Goal: Task Accomplishment & Management: Complete application form

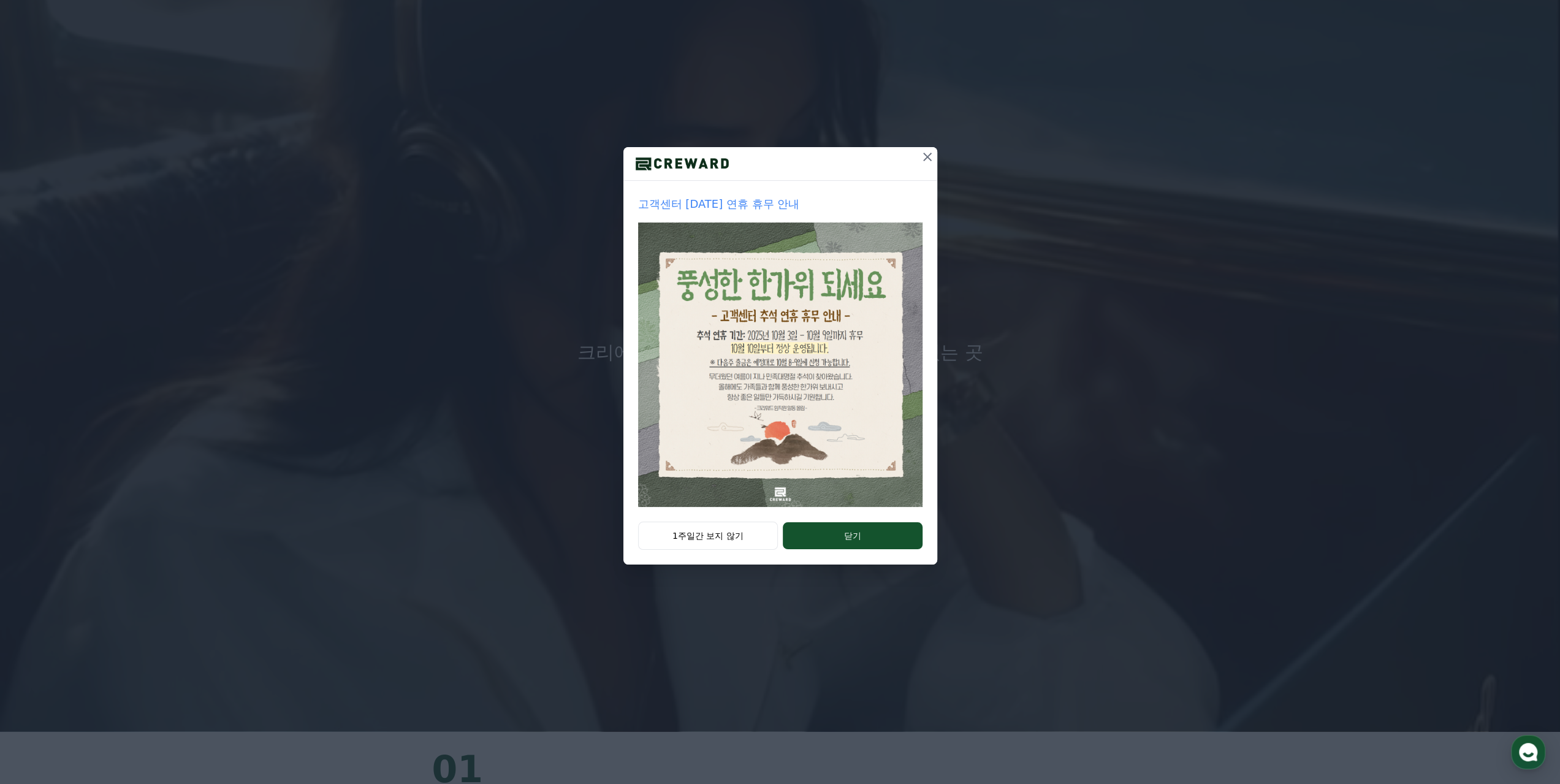
scroll to position [122, 0]
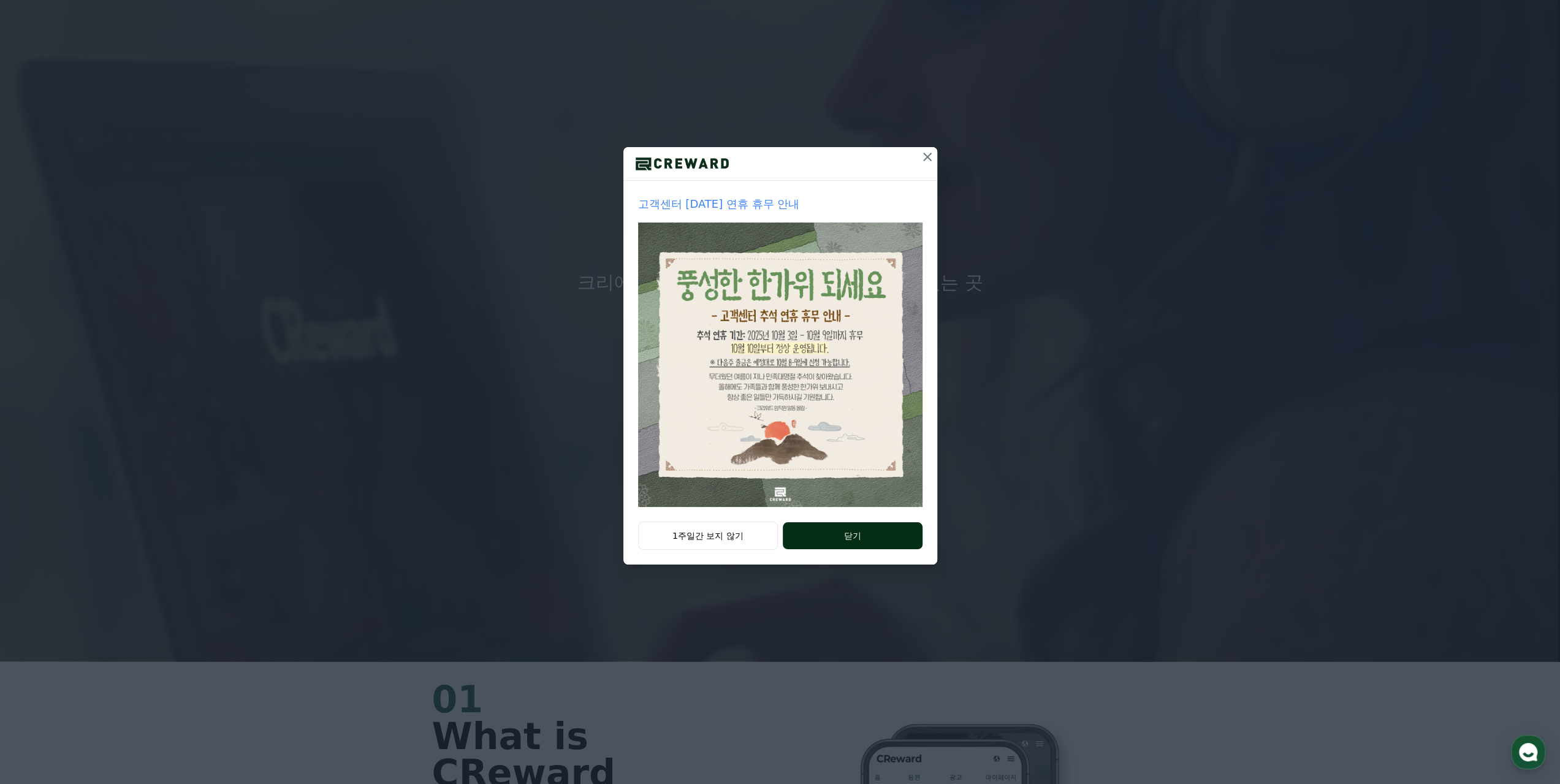
click at [851, 529] on button "닫기" at bounding box center [853, 536] width 139 height 27
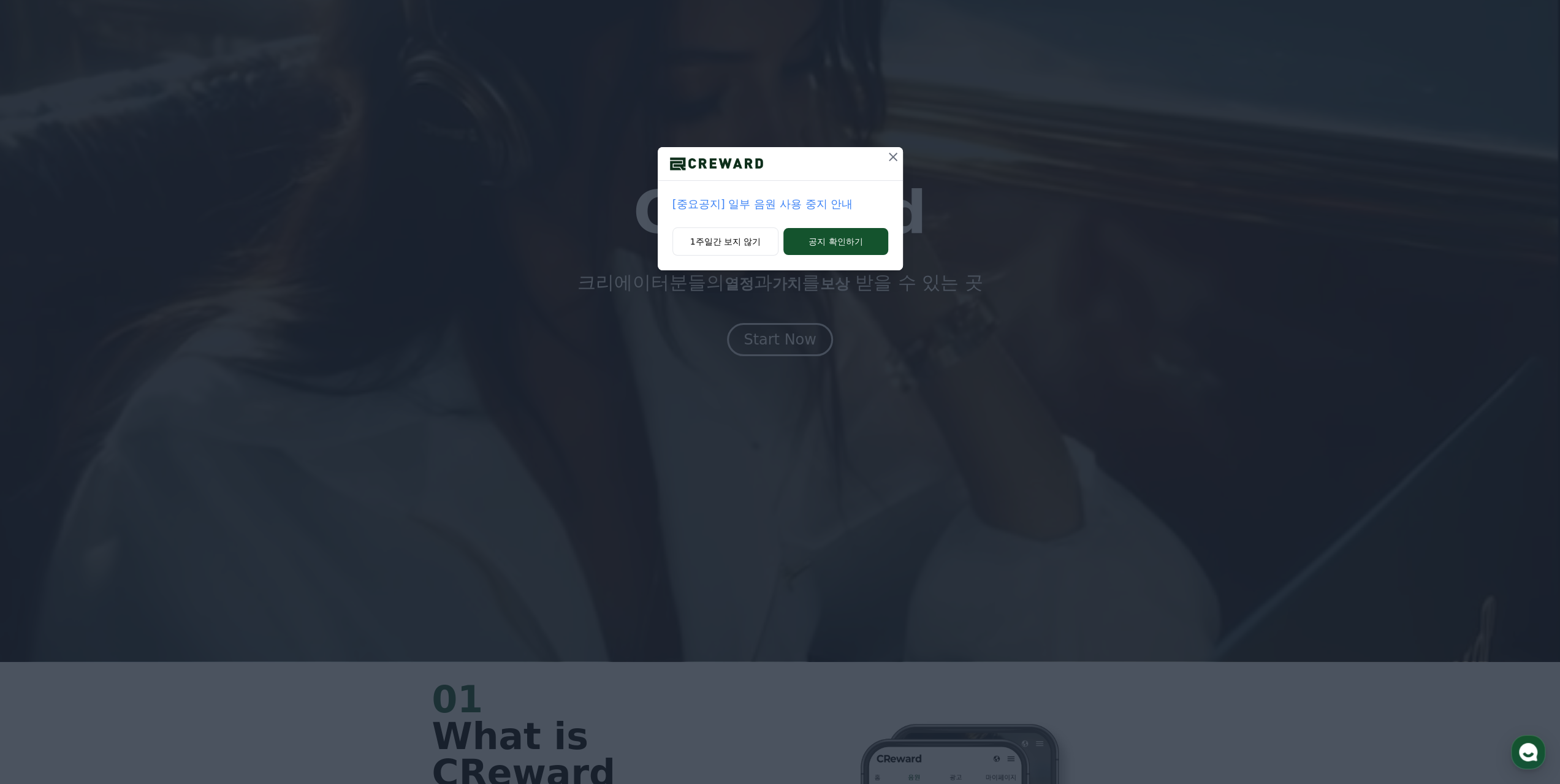
click at [819, 208] on p "[중요공지] 일부 음원 사용 중지 안내" at bounding box center [780, 204] width 216 height 17
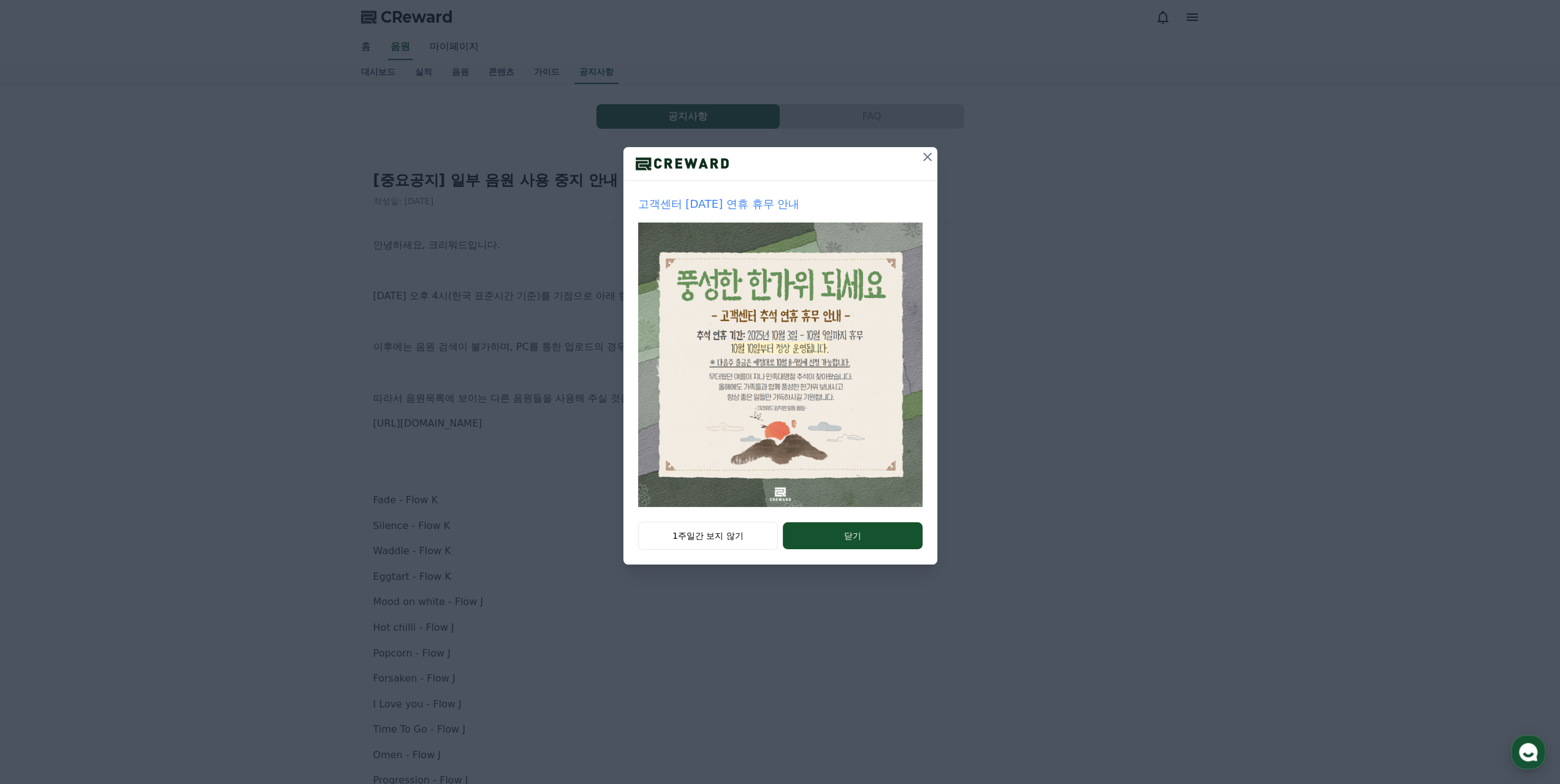
click at [921, 160] on icon at bounding box center [927, 156] width 15 height 15
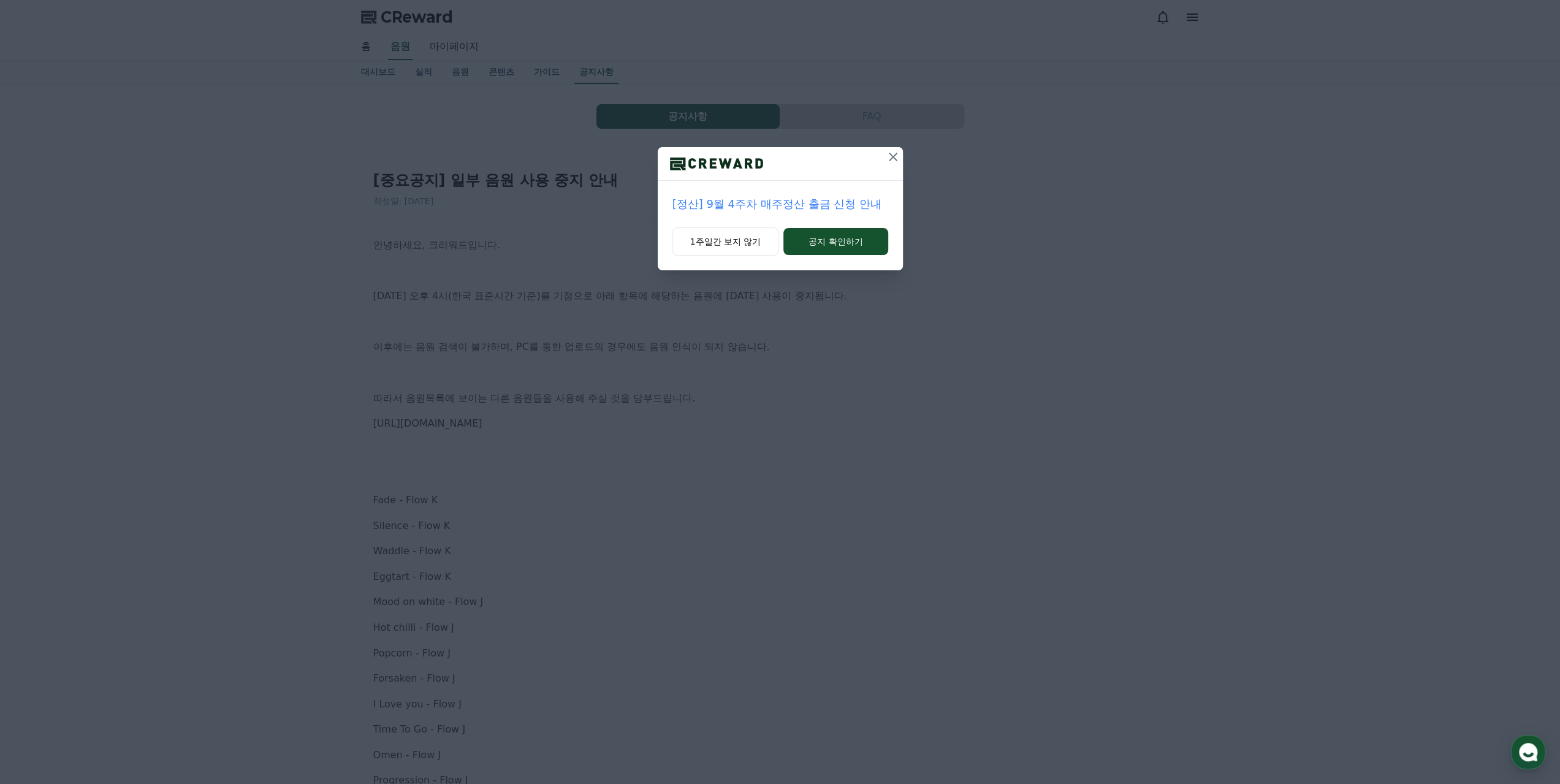
click at [900, 158] on icon at bounding box center [893, 156] width 15 height 15
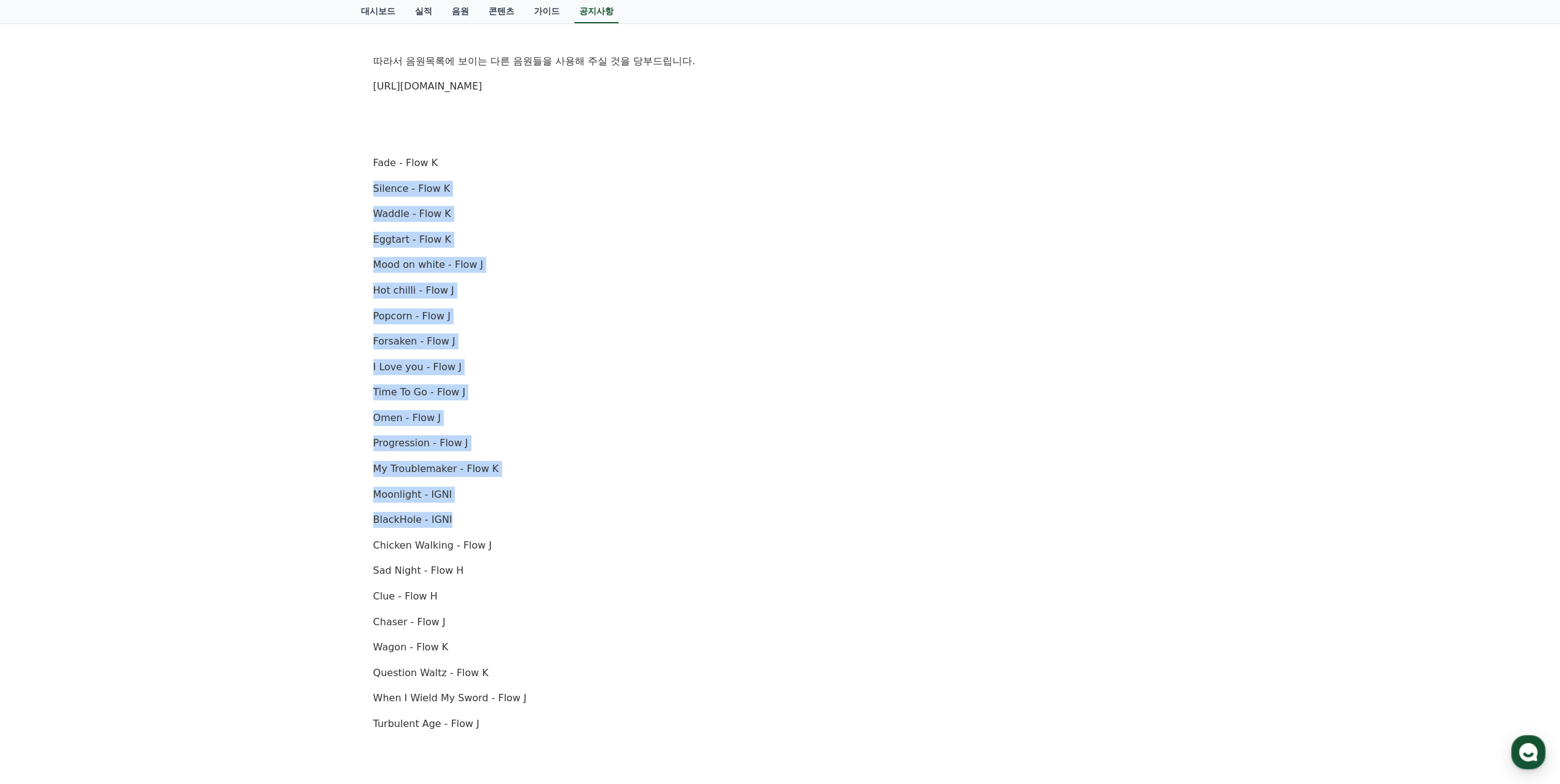
drag, startPoint x: 461, startPoint y: 429, endPoint x: 491, endPoint y: 510, distance: 86.4
click at [491, 510] on div "공지사항 FAQ [중요공지] 일부 음원 사용 중지 안내 작성일: 2025-10-02 안녕하세요, 크리워드입니다. 10월 2일 오후 4시(한국 …" at bounding box center [780, 332] width 1560 height 1170
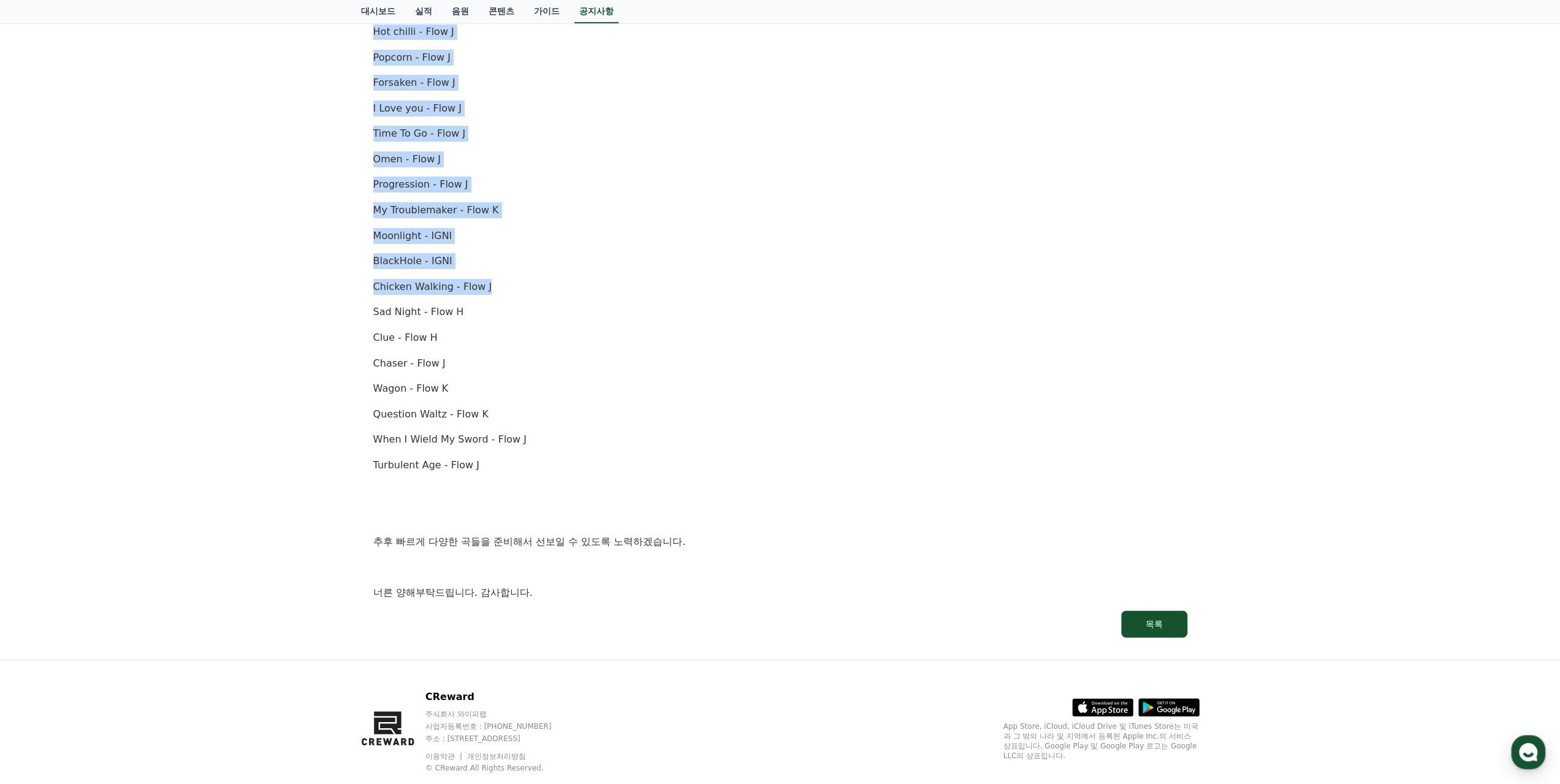
scroll to position [623, 0]
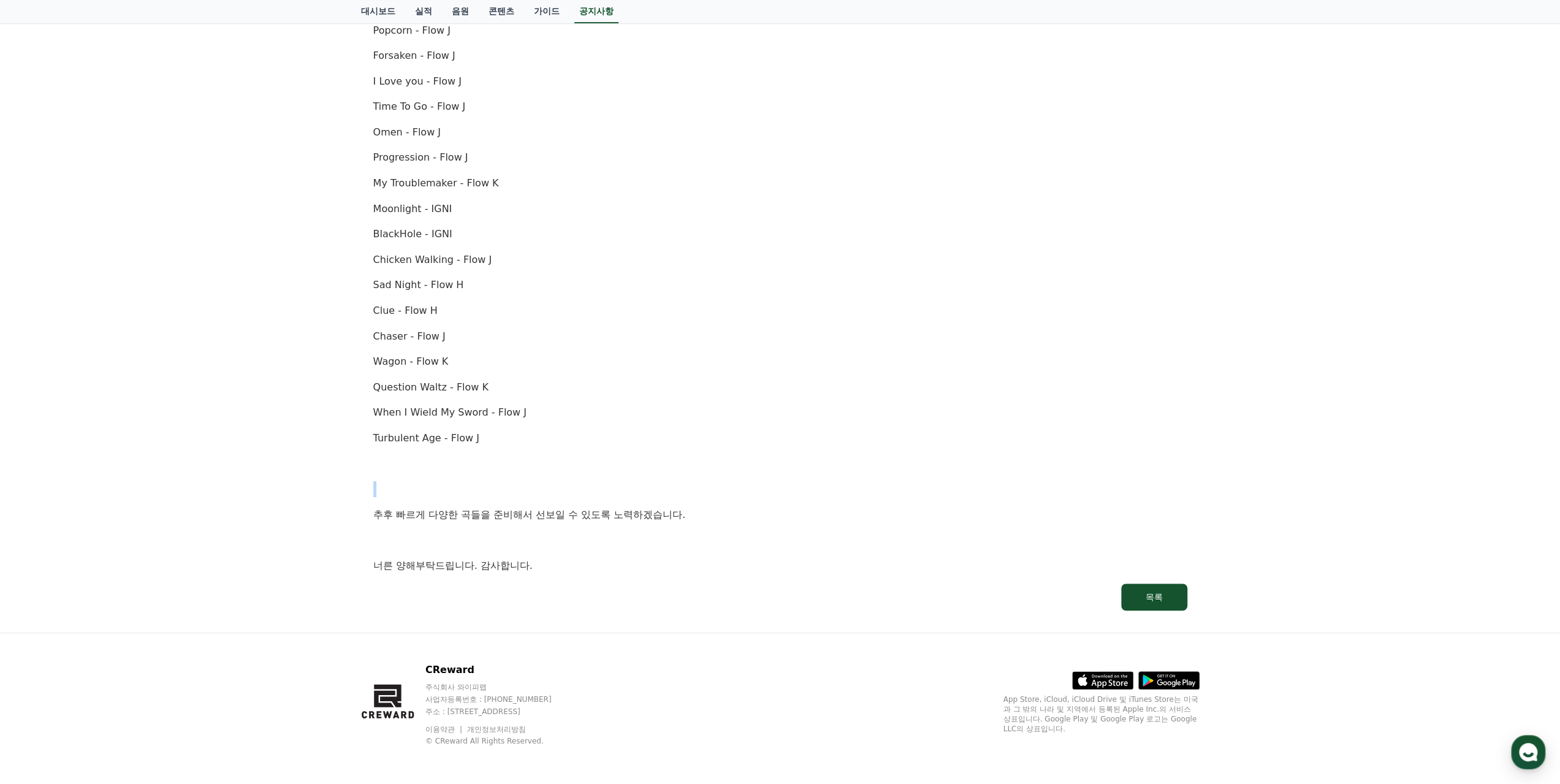
drag, startPoint x: 715, startPoint y: 524, endPoint x: 953, endPoint y: 490, distance: 240.4
click at [956, 491] on div "공지사항 FAQ [중요공지] 일부 음원 사용 중지 안내 작성일: 2025-10-02 안녕하세요, 크리워드입니다. 10월 2일 오후 4시(한국 …" at bounding box center [780, 46] width 1560 height 1170
drag, startPoint x: 953, startPoint y: 490, endPoint x: 904, endPoint y: 422, distance: 83.8
click at [952, 489] on p at bounding box center [780, 489] width 814 height 16
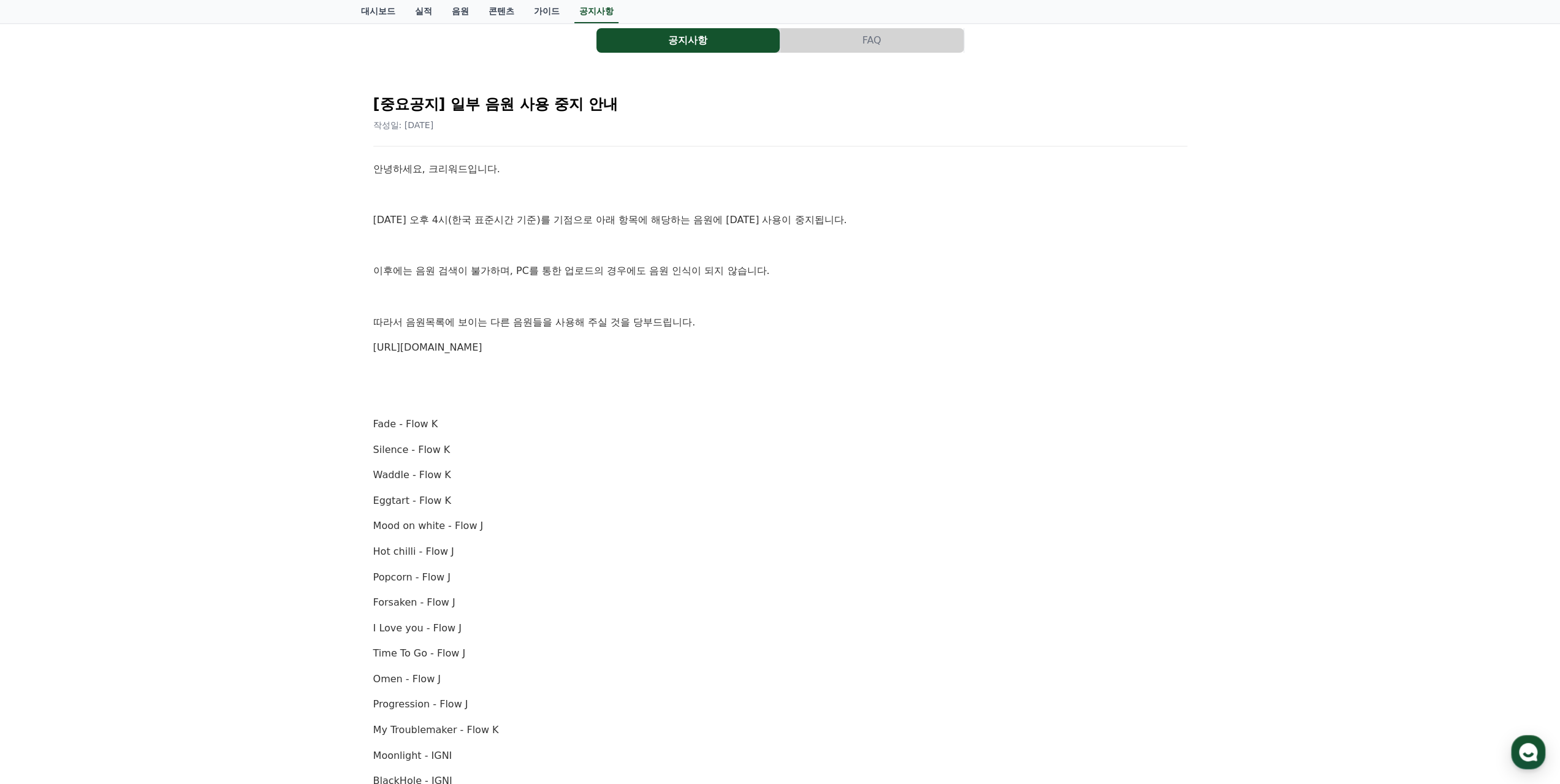
scroll to position [0, 0]
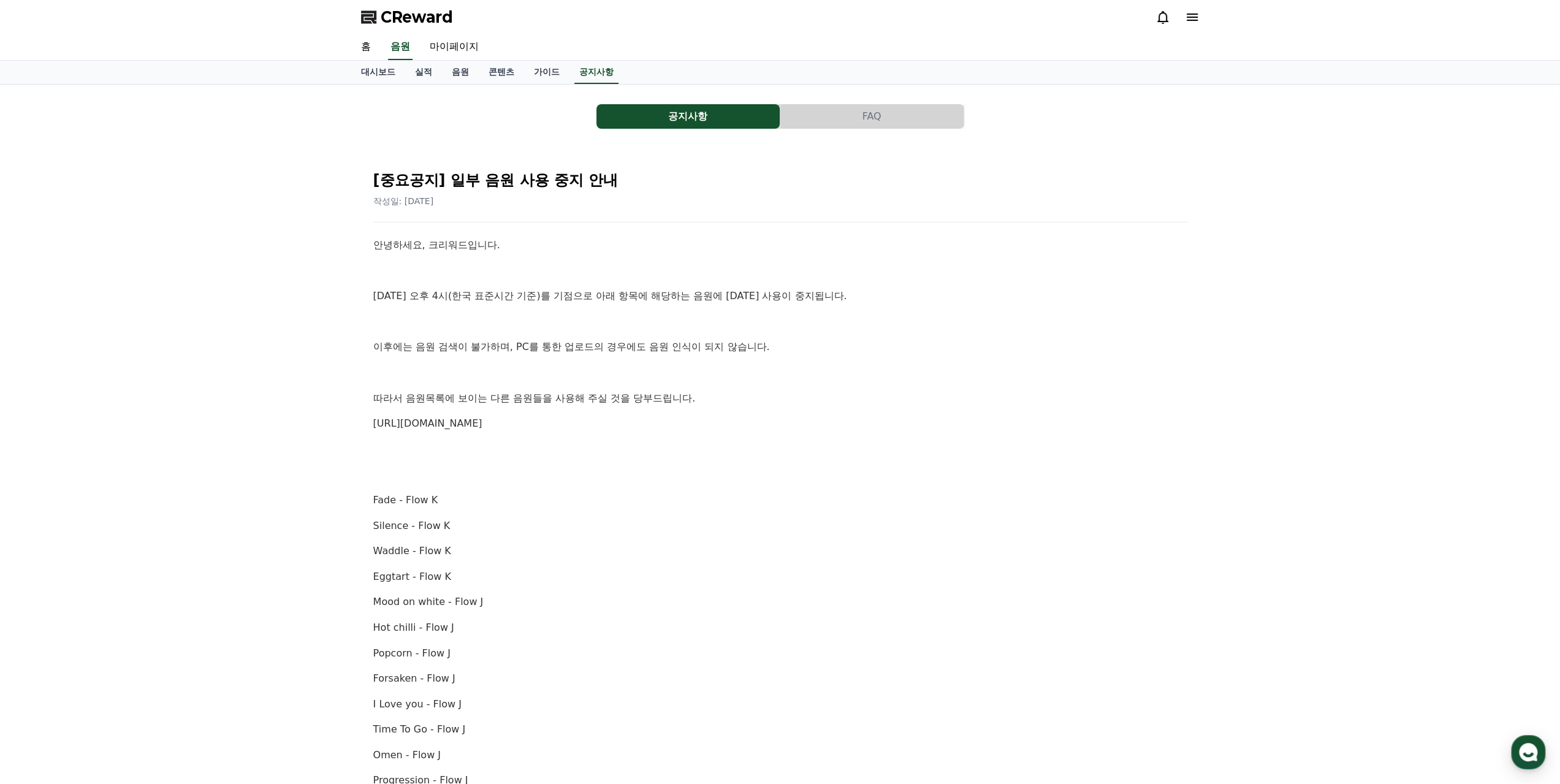
click at [702, 284] on div "안녕하세요, 크리워드입니다. 10월 2일 오후 4시(한국 표준시간 기준)를 기점으로 아래 항목에 해당하는 음원에 대한 사용이 중지됩니다. 이후…" at bounding box center [780, 716] width 814 height 959
click at [456, 70] on link "음원" at bounding box center [460, 72] width 37 height 23
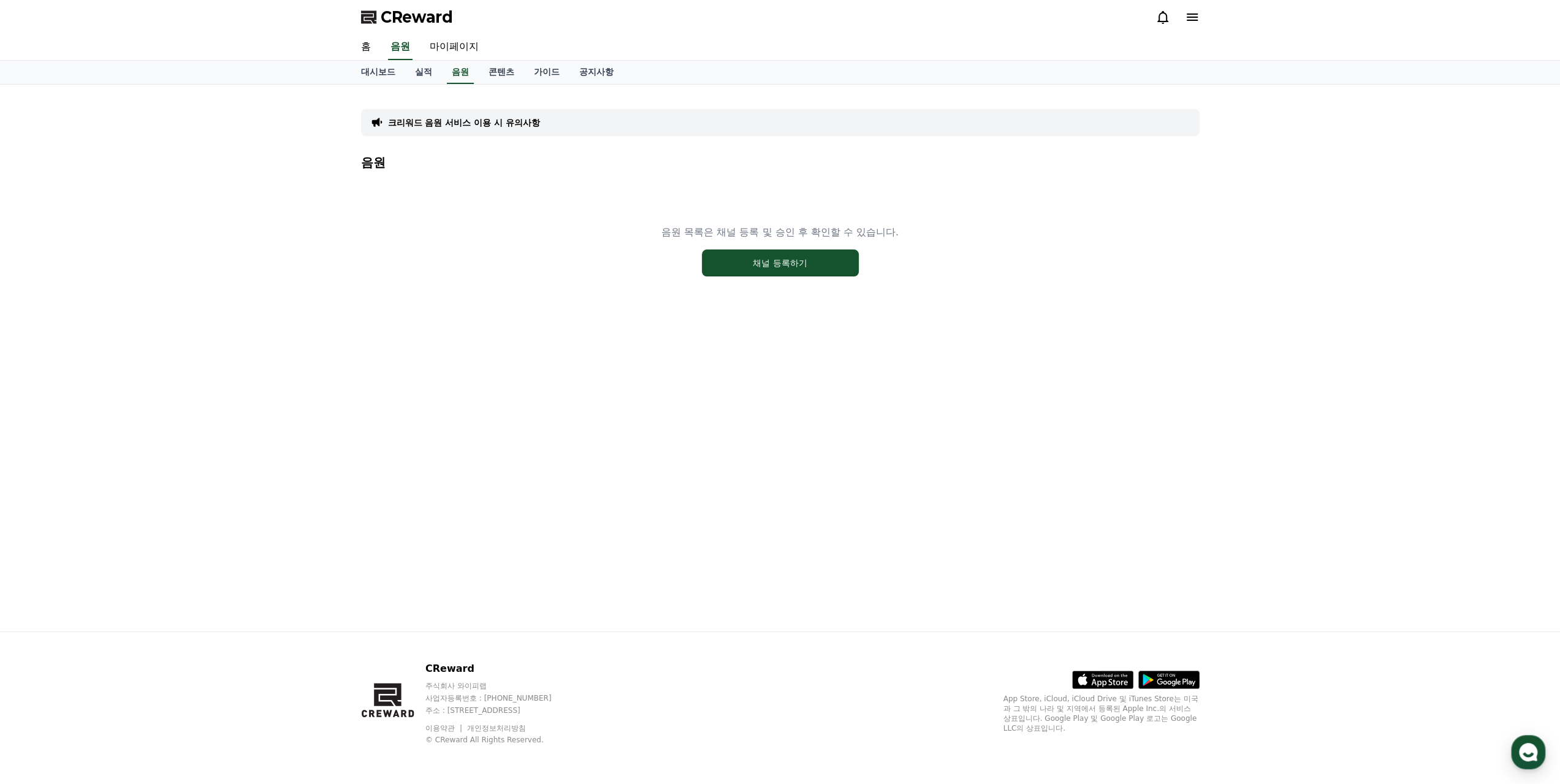
click at [600, 270] on div "음원 목록은 채널 등록 및 승인 후 확인할 수 있습니다. 채널 등록하기" at bounding box center [780, 251] width 838 height 153
click at [741, 267] on button "채널 등록하기" at bounding box center [780, 263] width 157 height 27
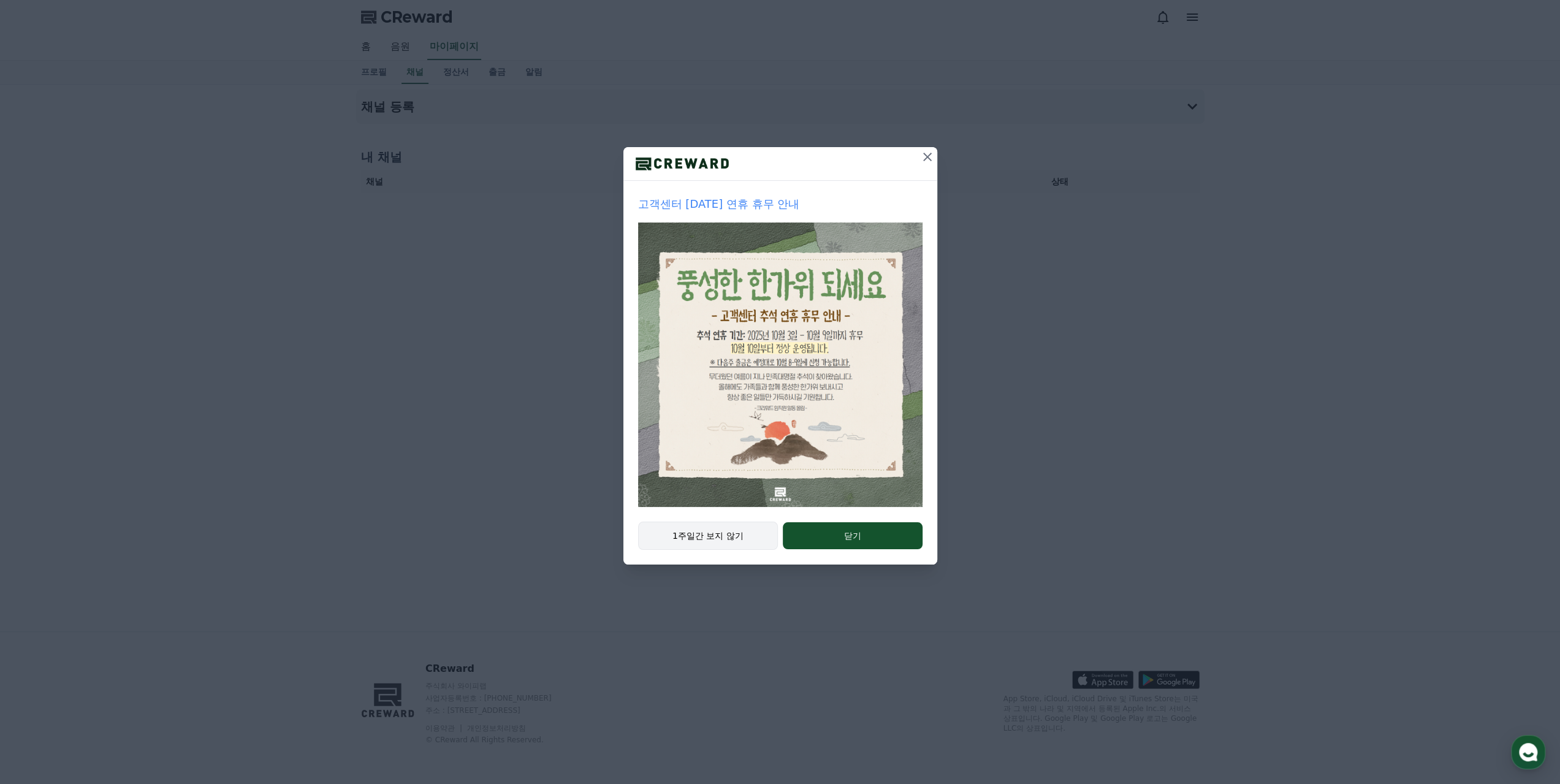
click at [695, 529] on button "1주일간 보지 않기" at bounding box center [707, 536] width 140 height 28
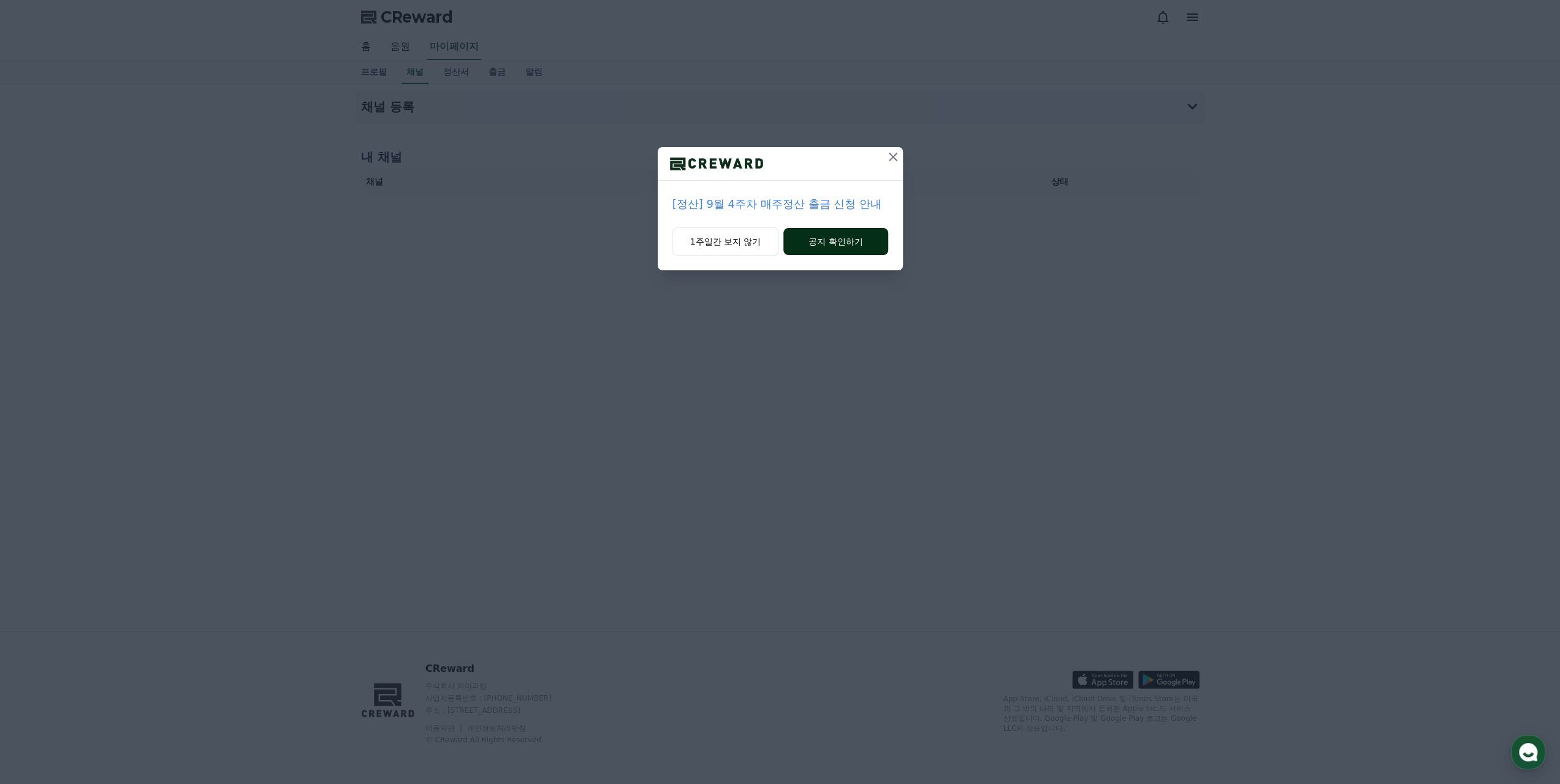
click at [855, 243] on button "공지 확인하기" at bounding box center [836, 241] width 104 height 27
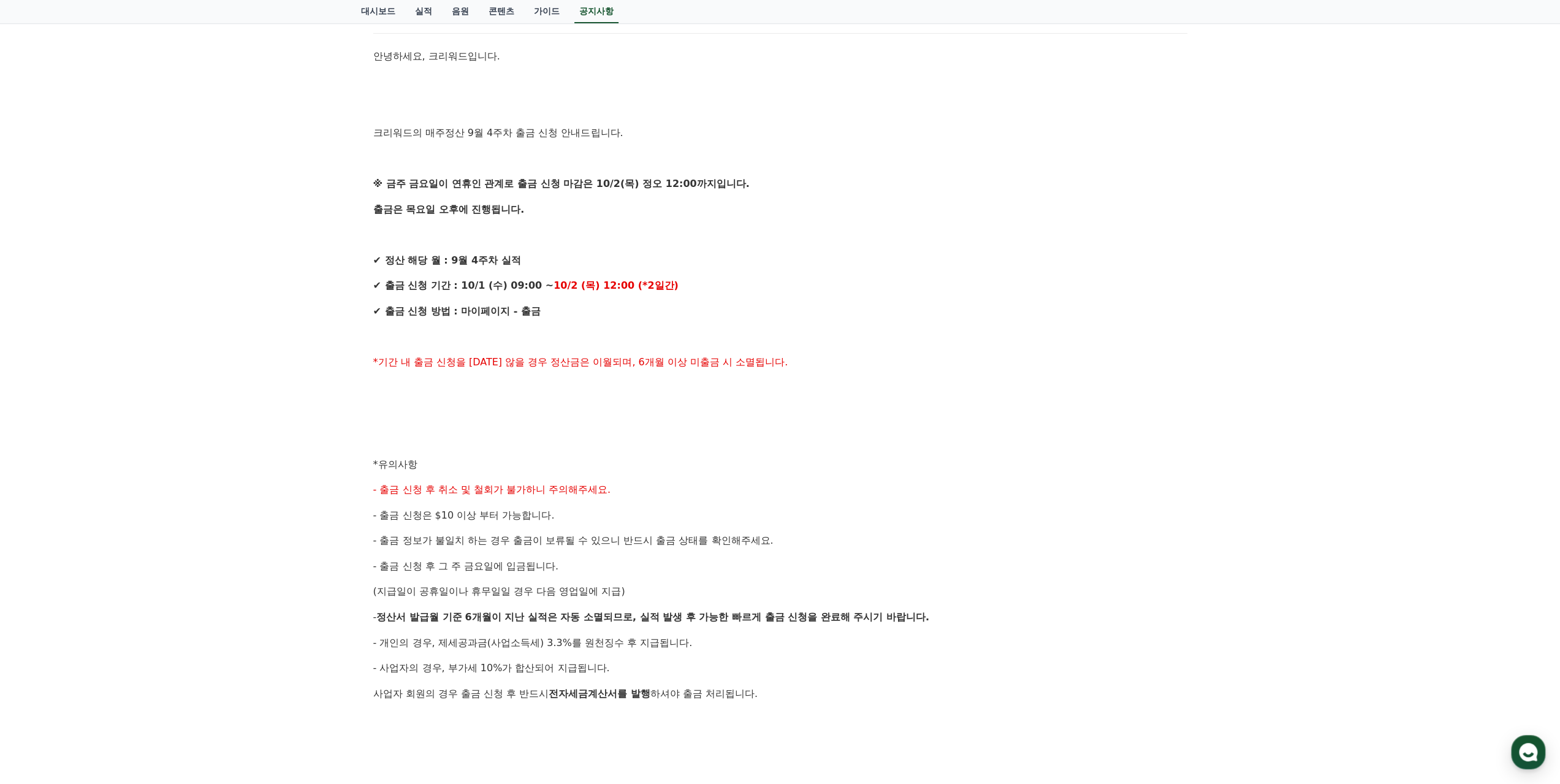
scroll to position [306, 0]
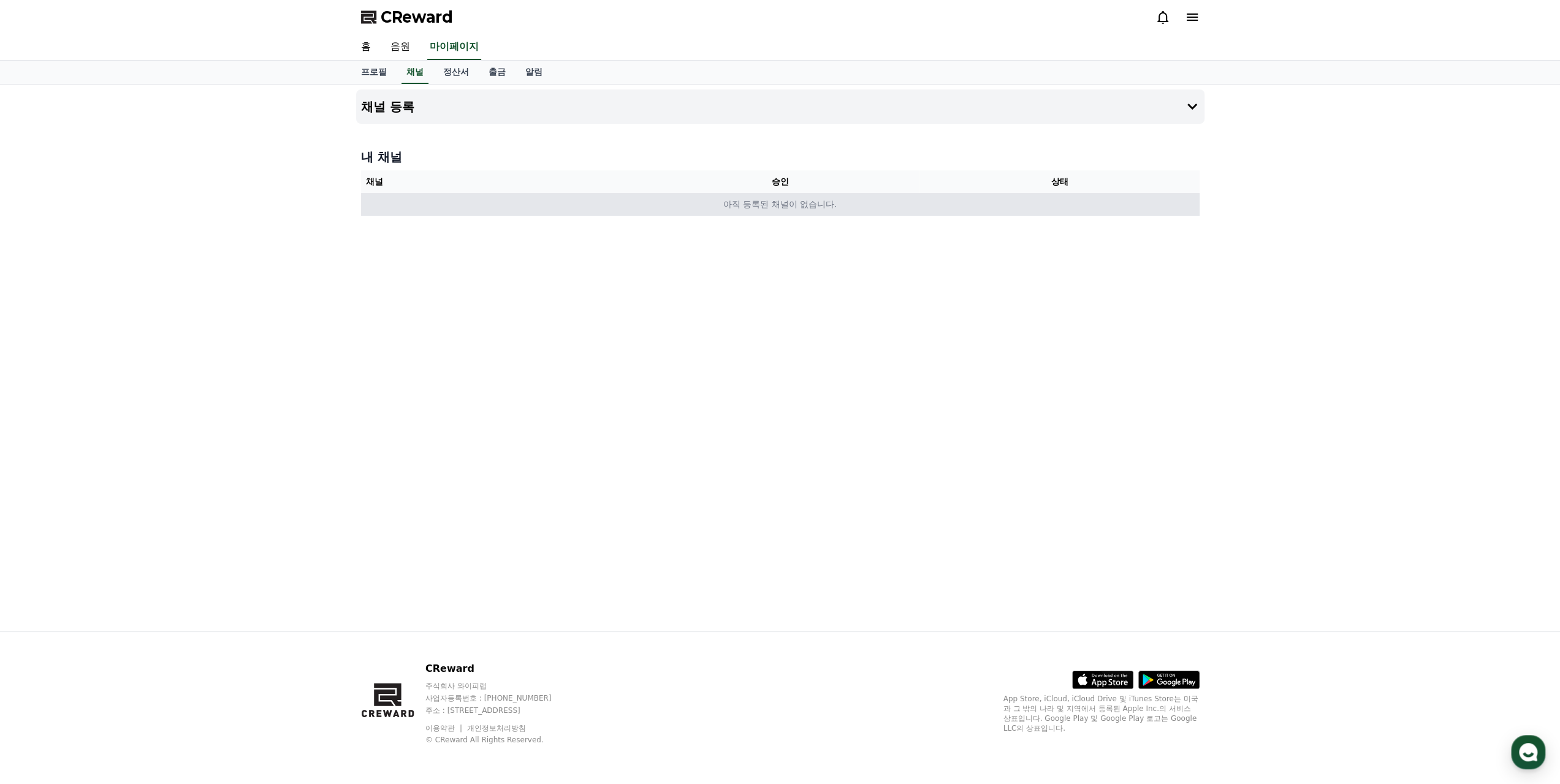
click at [772, 204] on td "아직 등록된 채널이 없습니다." at bounding box center [780, 204] width 838 height 23
click at [790, 206] on td "아직 등록된 채널이 없습니다." at bounding box center [780, 204] width 838 height 23
click at [400, 107] on h4 "채널 등록" at bounding box center [388, 106] width 54 height 13
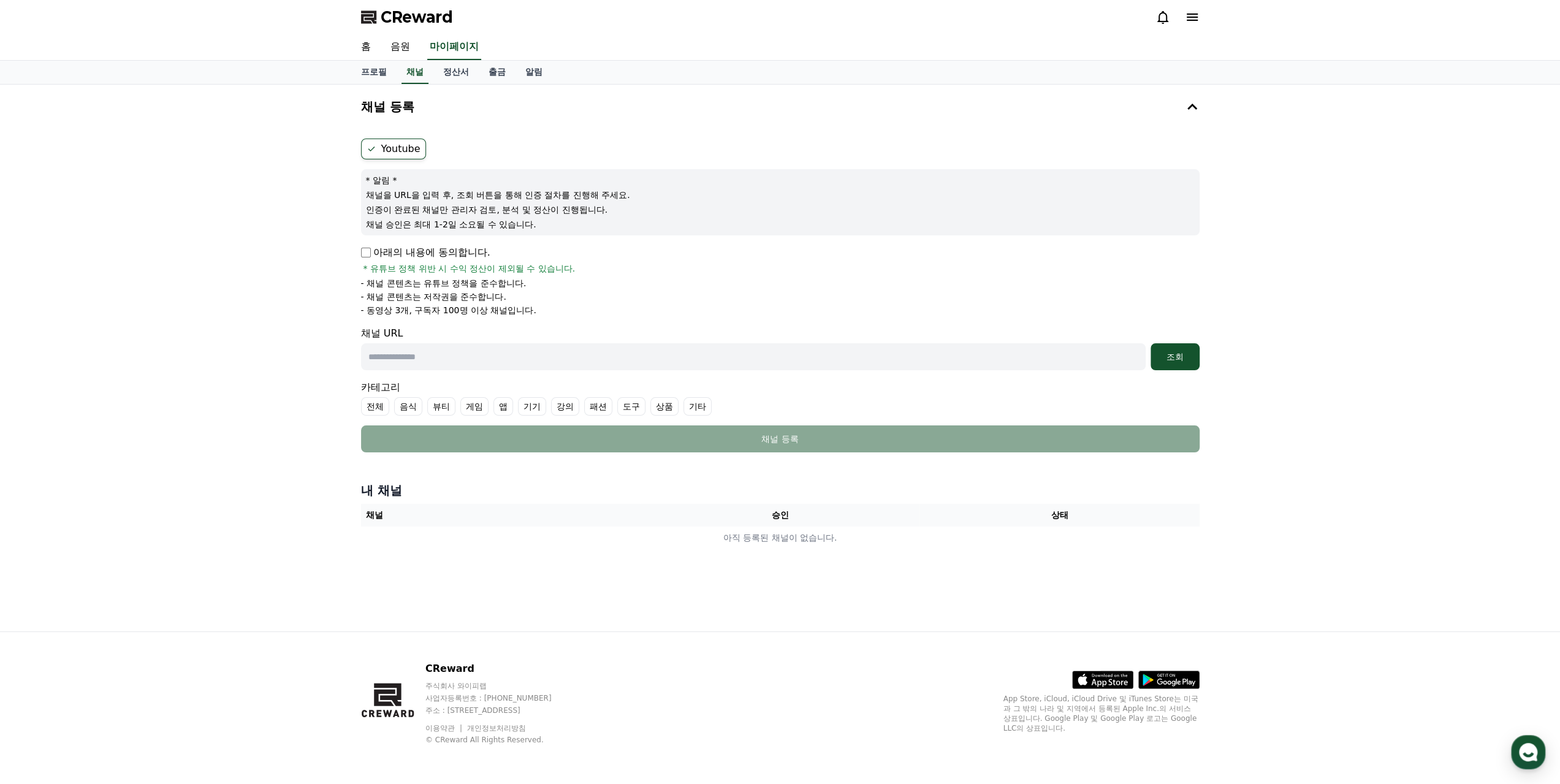
click at [365, 260] on div "아래의 내용에 동의합니다. * 유튜브 정책 위반 시 수익 정산이 제외될 수 있습니다." at bounding box center [780, 260] width 838 height 30
click at [364, 266] on span "* 유튜브 정책 위반 시 수익 정산이 제외될 수 있습니다." at bounding box center [469, 268] width 212 height 12
drag, startPoint x: 403, startPoint y: 273, endPoint x: 493, endPoint y: 272, distance: 90.0
click at [493, 272] on span "* 유튜브 정책 위반 시 수익 정산이 제외될 수 있습니다." at bounding box center [469, 268] width 212 height 12
click at [444, 282] on p "- 채널 콘텐츠는 유튜브 정책을 준수합니다." at bounding box center [444, 283] width 165 height 12
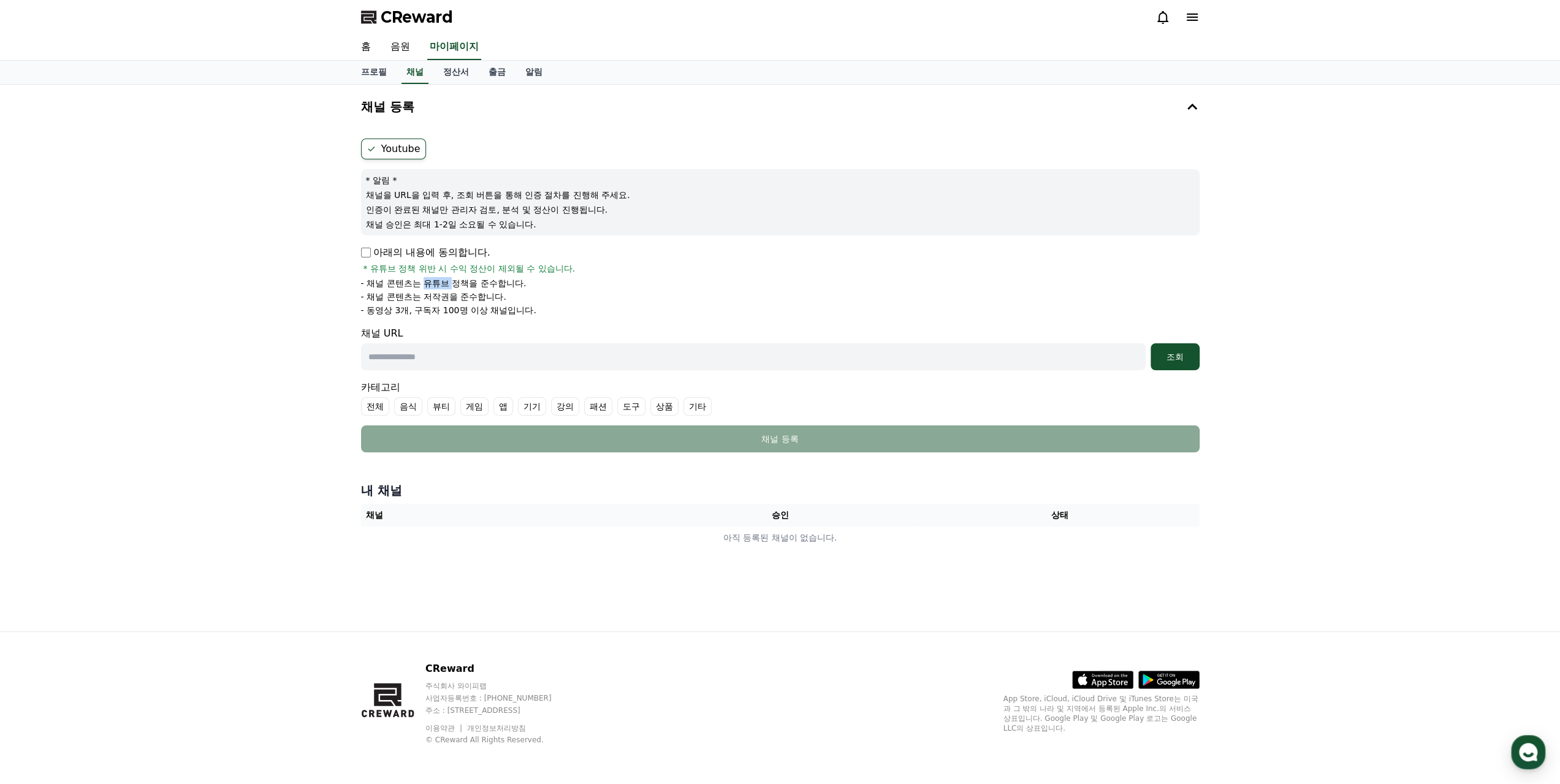
click at [444, 282] on p "- 채널 콘텐츠는 유튜브 정책을 준수합니다." at bounding box center [444, 283] width 165 height 12
drag, startPoint x: 444, startPoint y: 282, endPoint x: 444, endPoint y: 287, distance: 5.0
click at [444, 286] on p "- 채널 콘텐츠는 유튜브 정책을 준수합니다." at bounding box center [444, 283] width 165 height 12
click at [447, 296] on p "- 채널 콘텐츠는 저작권을 준수합니다." at bounding box center [434, 296] width 145 height 12
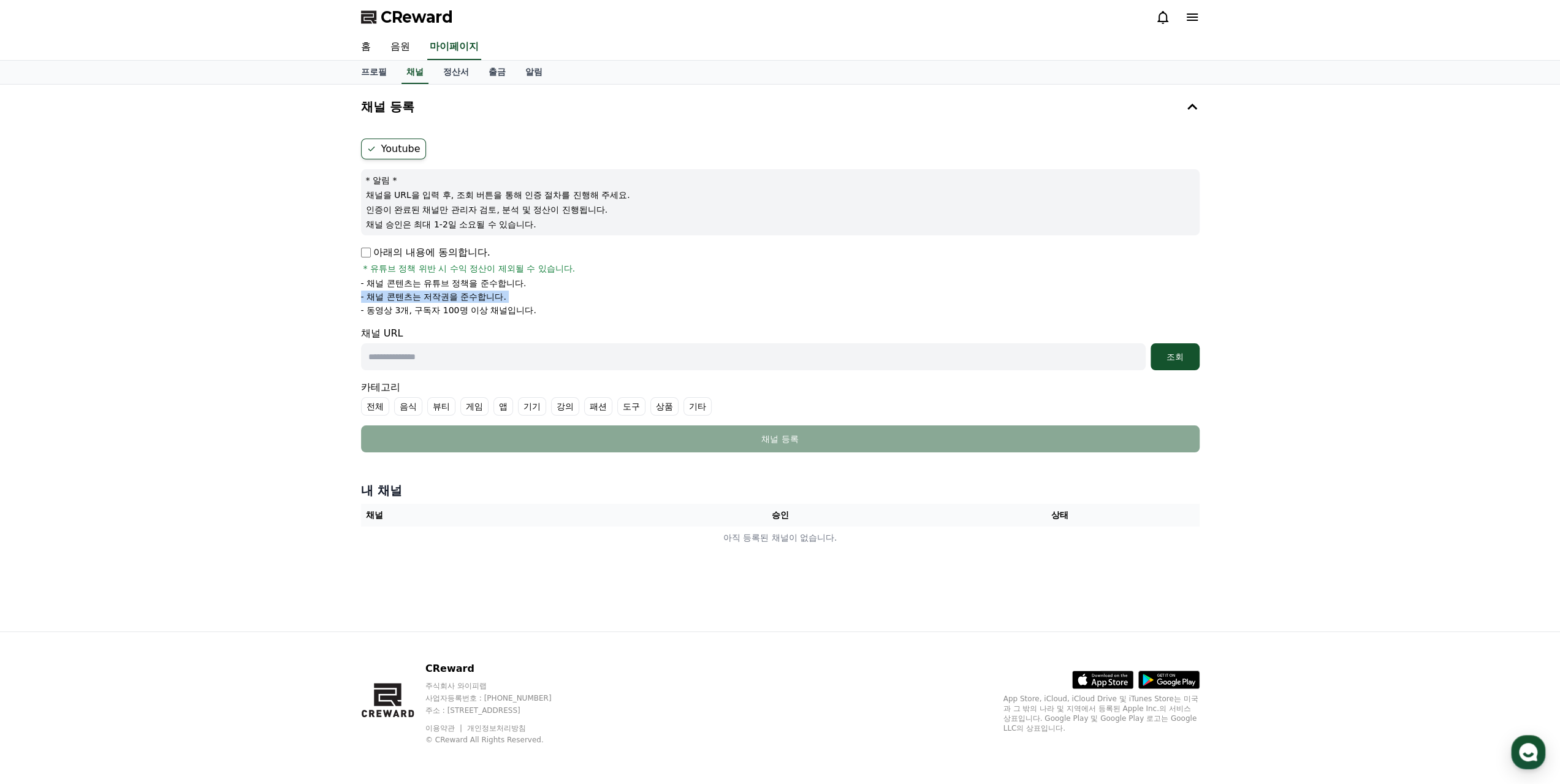
drag, startPoint x: 447, startPoint y: 296, endPoint x: 447, endPoint y: 307, distance: 11.0
click at [447, 298] on p "- 채널 콘텐츠는 저작권을 준수합니다." at bounding box center [434, 296] width 145 height 12
click at [447, 307] on p "- 동영상 3개, 구독자 100명 이상 채널입니다." at bounding box center [448, 310] width 175 height 12
drag, startPoint x: 447, startPoint y: 307, endPoint x: 458, endPoint y: 307, distance: 11.0
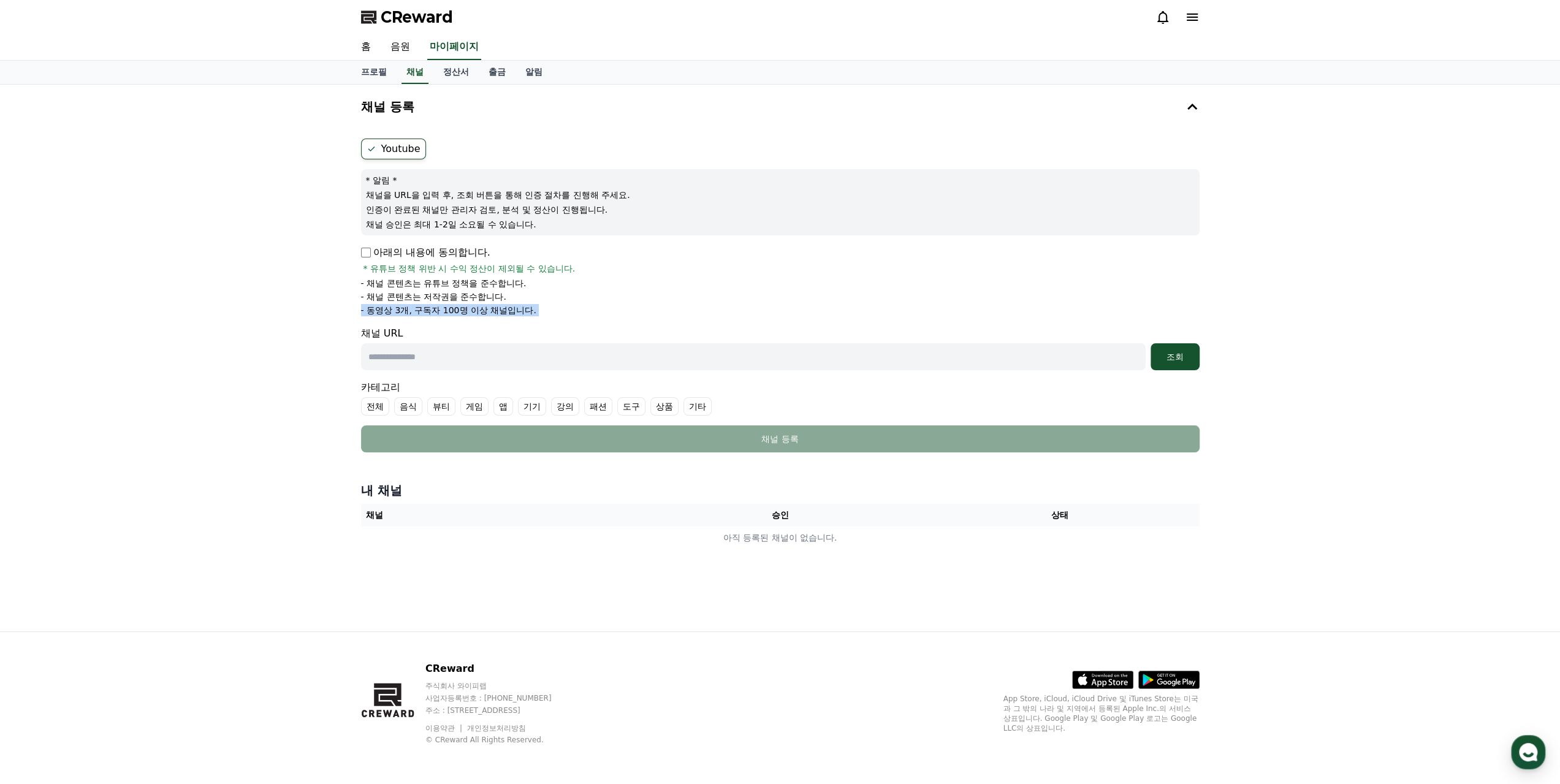
click at [448, 307] on p "- 동영상 3개, 구독자 100명 이상 채널입니다." at bounding box center [448, 310] width 175 height 12
click at [558, 309] on li "- 동영상 3개, 구독자 100명 이상 채널입니다." at bounding box center [780, 310] width 838 height 12
click at [407, 351] on input "text" at bounding box center [753, 357] width 785 height 27
drag, startPoint x: 479, startPoint y: 358, endPoint x: 489, endPoint y: 357, distance: 10.0
click at [479, 360] on input "text" at bounding box center [753, 357] width 785 height 27
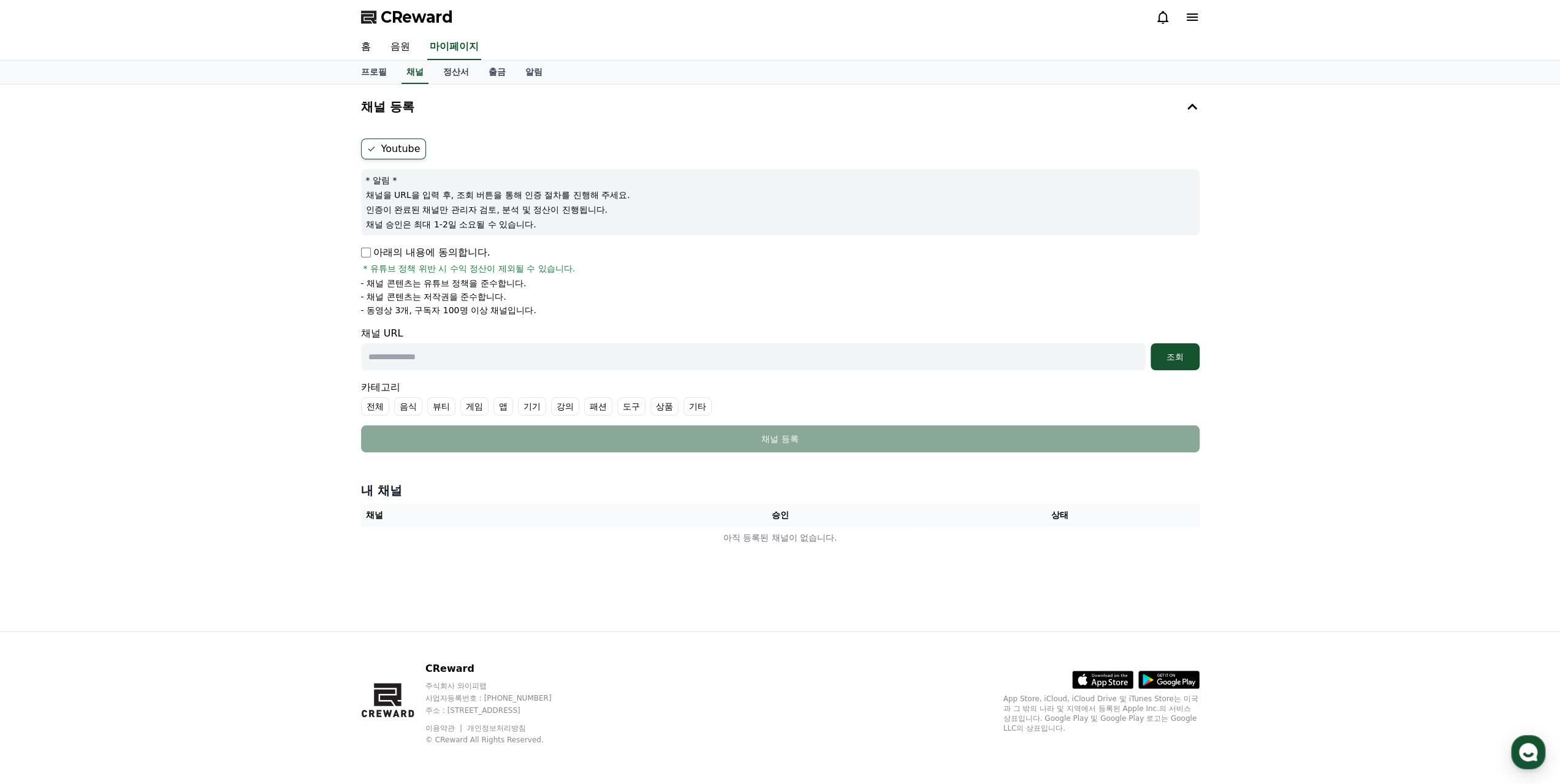
paste input "**********"
type input "**********"
click at [1162, 361] on div "조회" at bounding box center [1175, 356] width 39 height 12
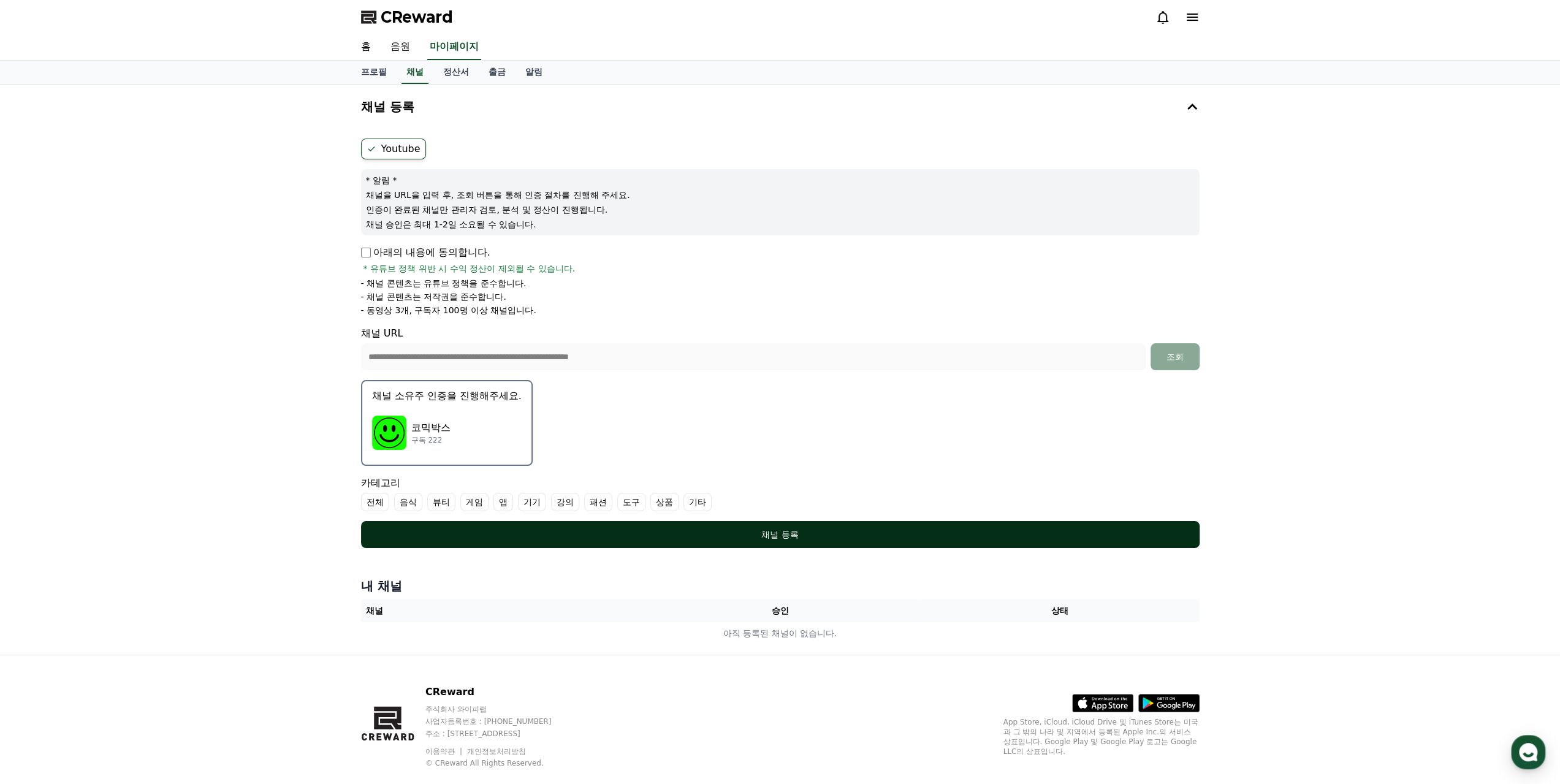
click at [731, 538] on div "채널 등록" at bounding box center [781, 534] width 790 height 12
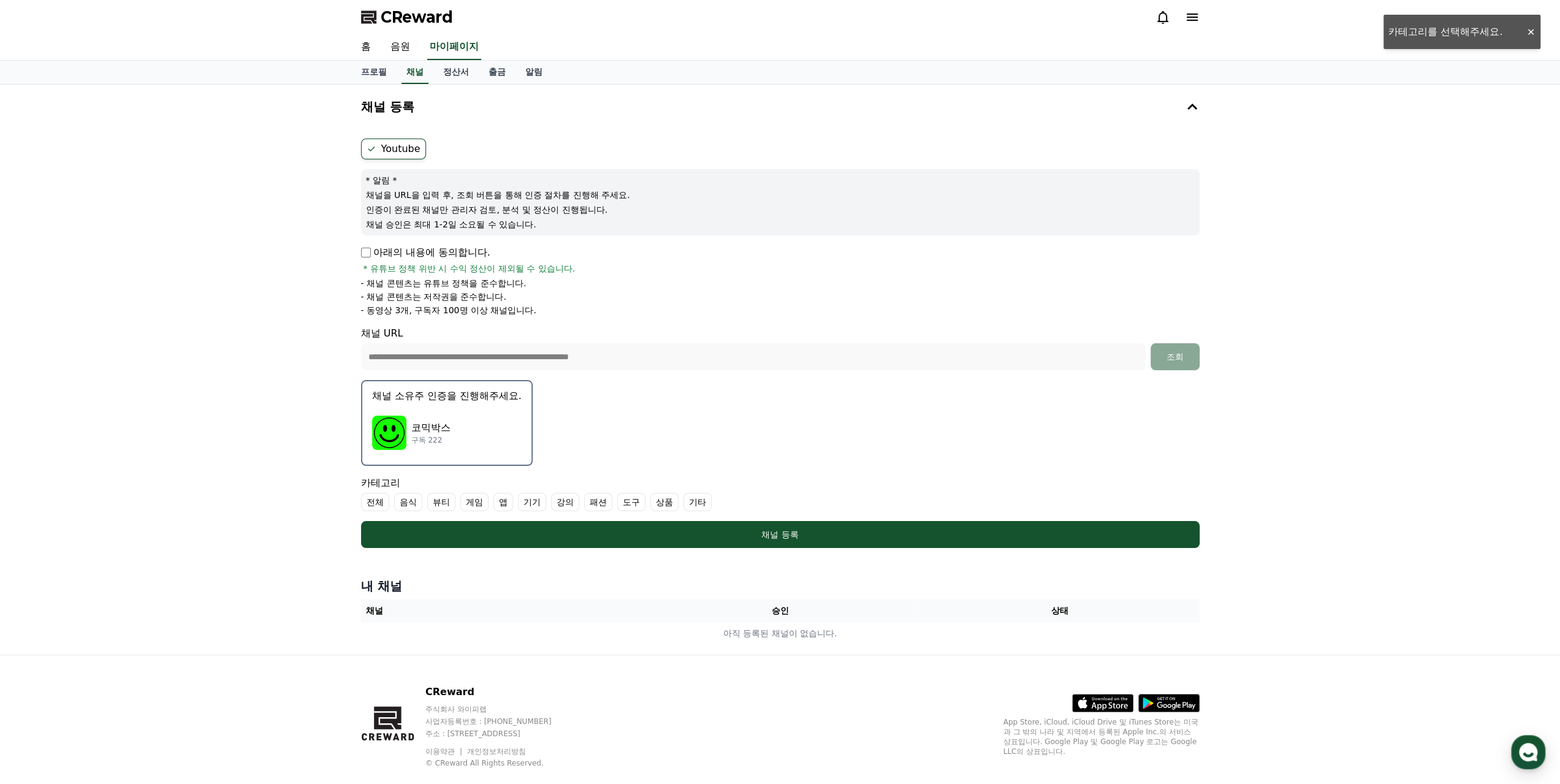
click at [686, 497] on label "기타" at bounding box center [698, 502] width 28 height 18
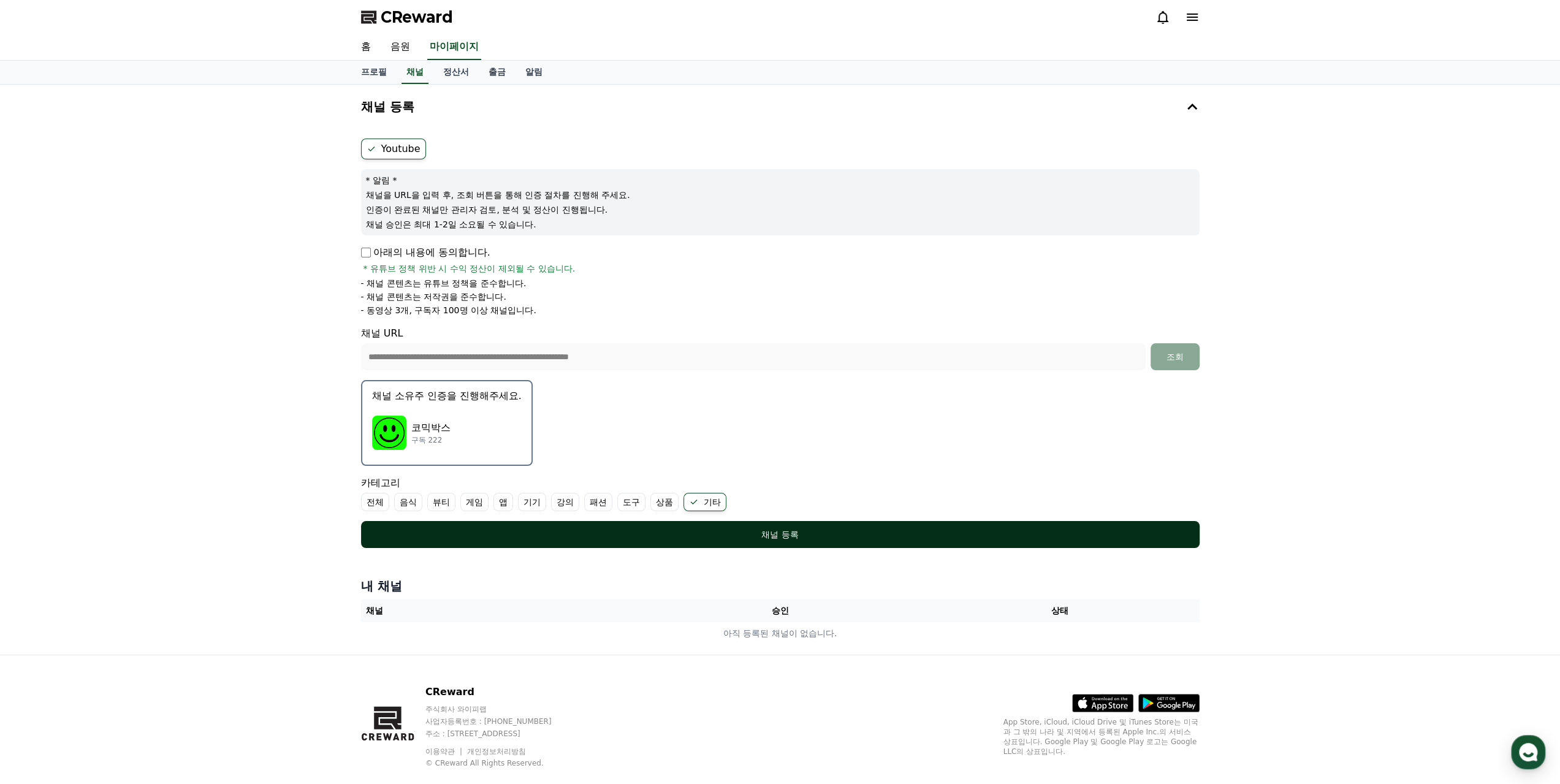
click at [677, 538] on div "채널 등록" at bounding box center [781, 534] width 790 height 12
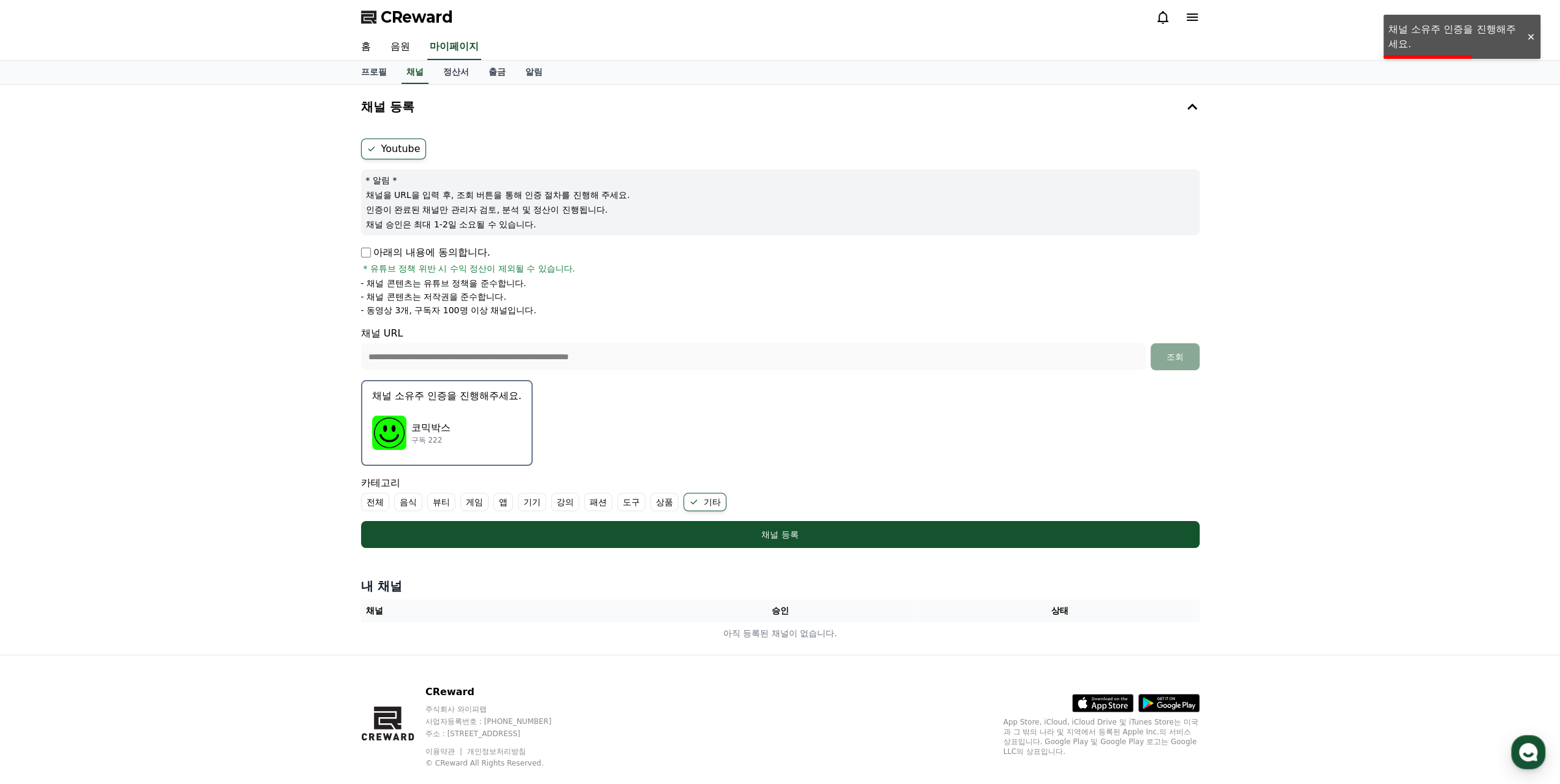
scroll to position [21, 0]
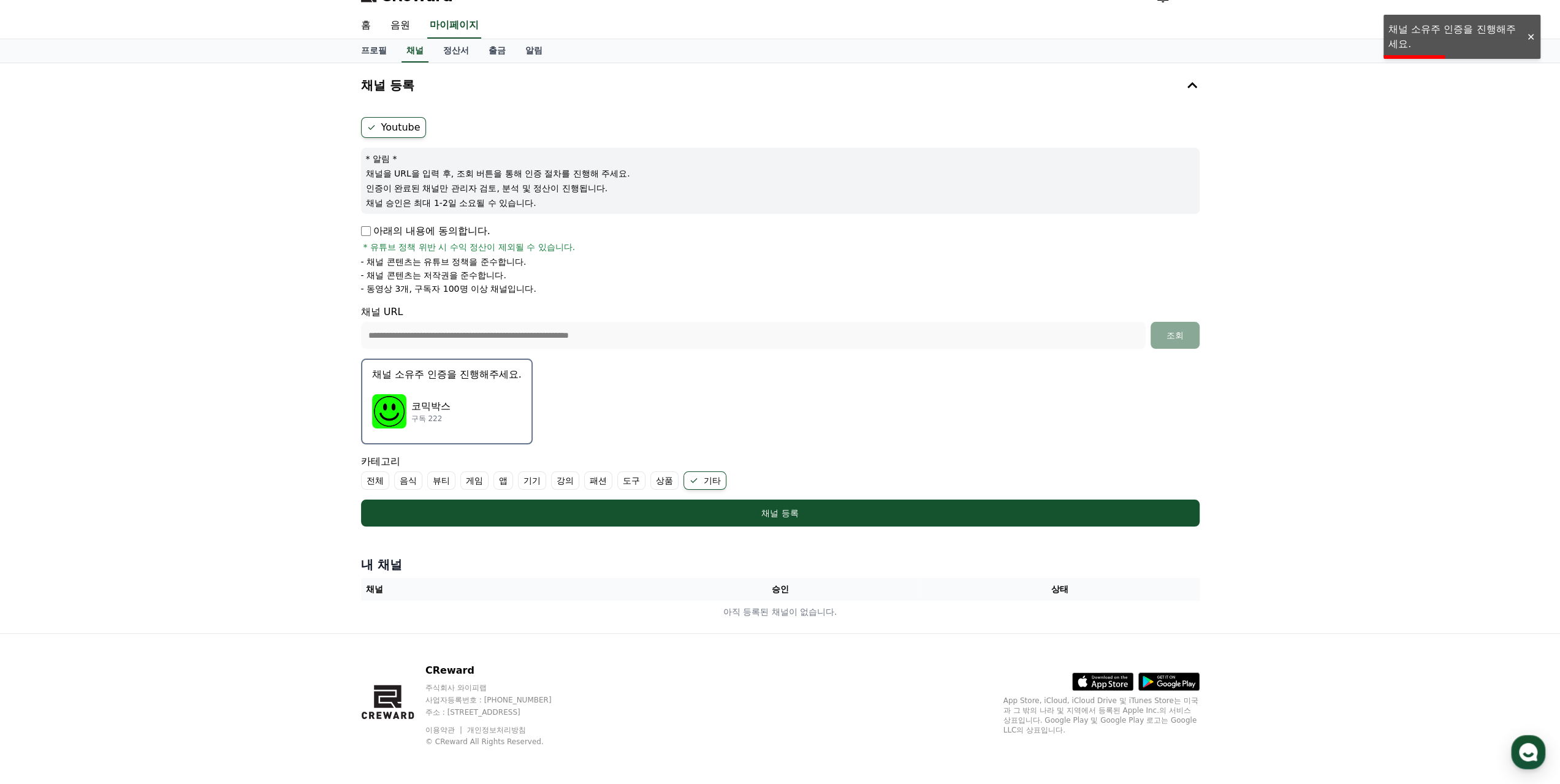
click at [455, 373] on p "채널 소유주 인증을 진행해주세요." at bounding box center [447, 374] width 149 height 15
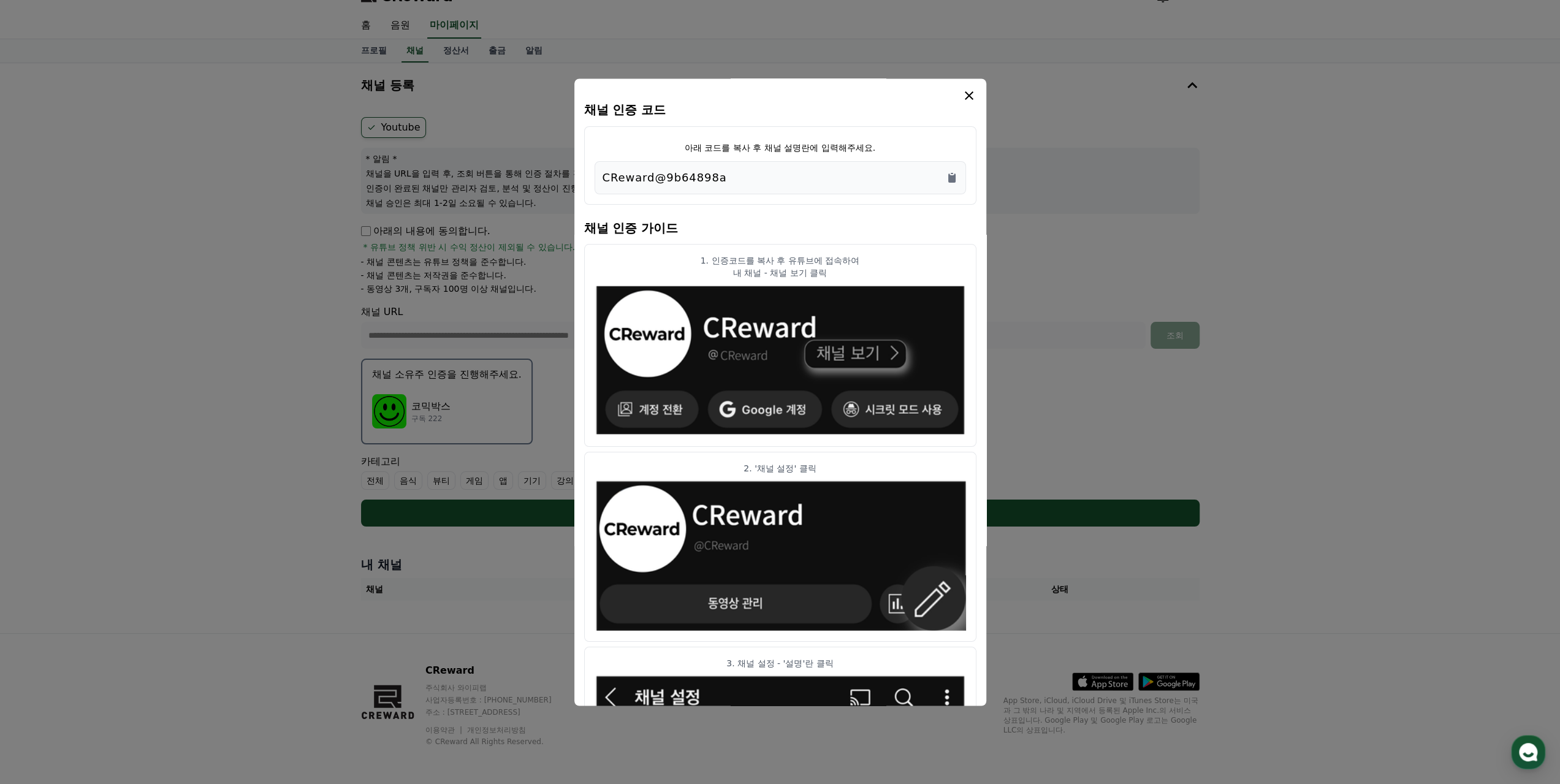
drag, startPoint x: 648, startPoint y: 177, endPoint x: 600, endPoint y: 178, distance: 48.0
click at [592, 182] on div "아래 코드를 복사 후 채널 설명란에 입력해주세요. CReward@9b64898a" at bounding box center [780, 165] width 392 height 78
click at [814, 158] on div "아래 코드를 복사 후 채널 설명란에 입력해주세요. CReward@9b64898a" at bounding box center [780, 165] width 392 height 78
drag, startPoint x: 795, startPoint y: 182, endPoint x: 429, endPoint y: 182, distance: 366.0
click at [429, 531] on div "채널 인증 코드 아래 코드를 복사 후 채널 설명란에 입력해주세요. CReward@9b64898a 채널 인증 가이드 1. 인증코드를 복사 후 유…" at bounding box center [780, 531] width 848 height 0
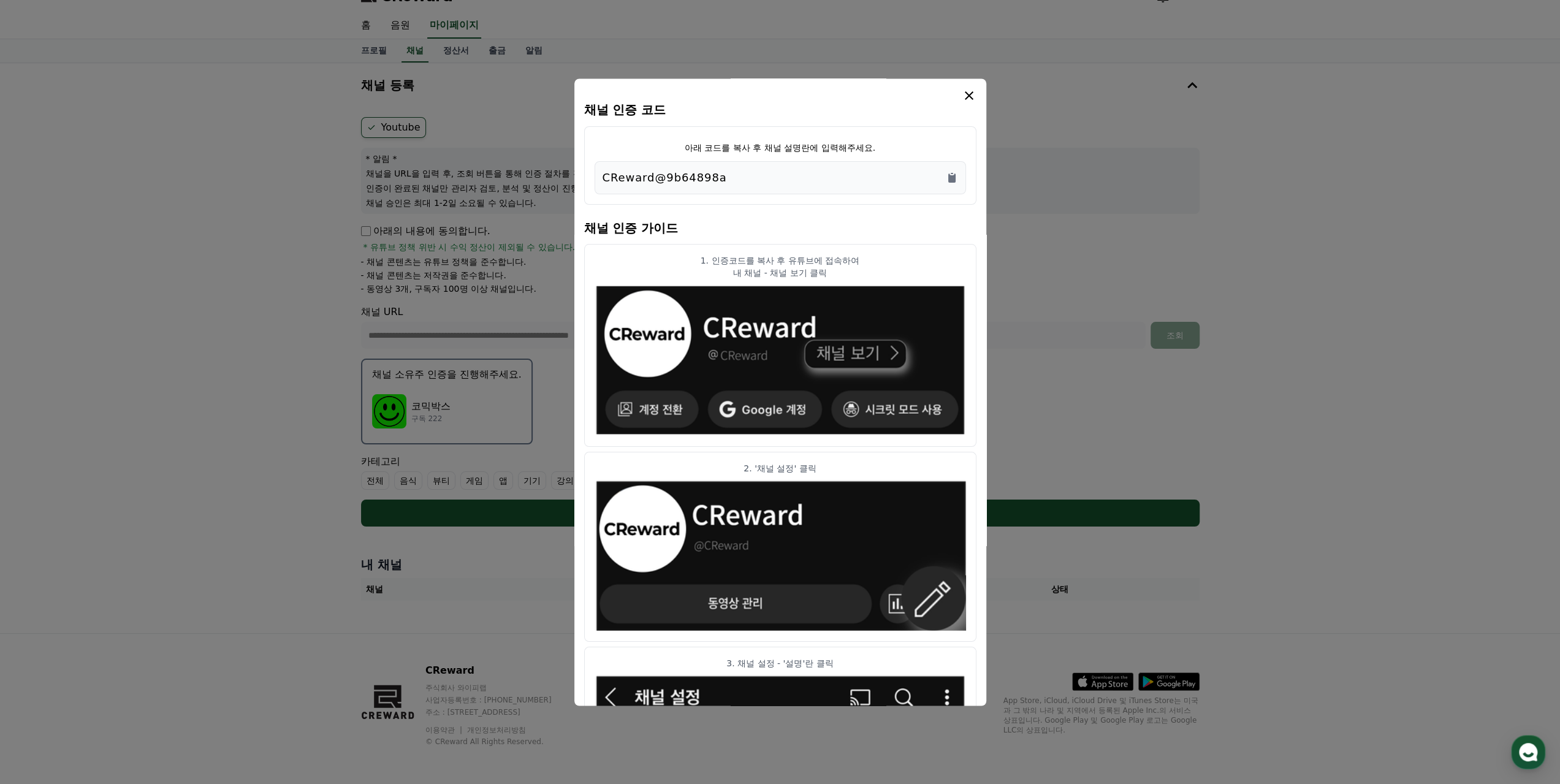
click at [757, 169] on div "CReward@9b64898a" at bounding box center [780, 177] width 356 height 17
click at [738, 184] on div "CReward@9b64898a" at bounding box center [780, 177] width 356 height 17
copy div "CReward@9b64898a"
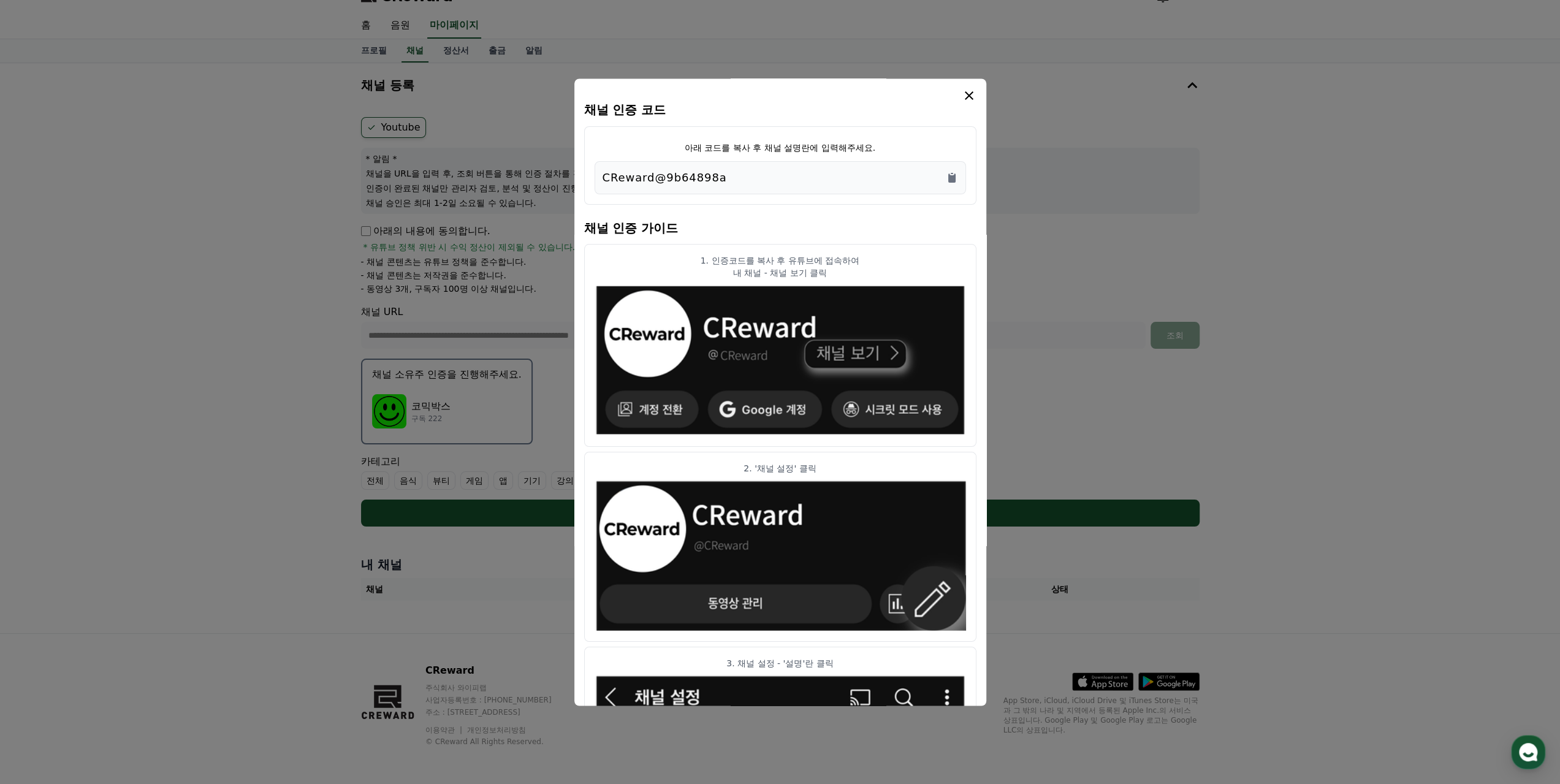
drag, startPoint x: 776, startPoint y: 257, endPoint x: 822, endPoint y: 262, distance: 46.3
click at [824, 258] on p "1. 인증코드를 복사 후 유튜브에 접속하여" at bounding box center [781, 260] width 372 height 12
click at [804, 270] on p "내 채널 - 채널 보기 클릭" at bounding box center [781, 272] width 372 height 12
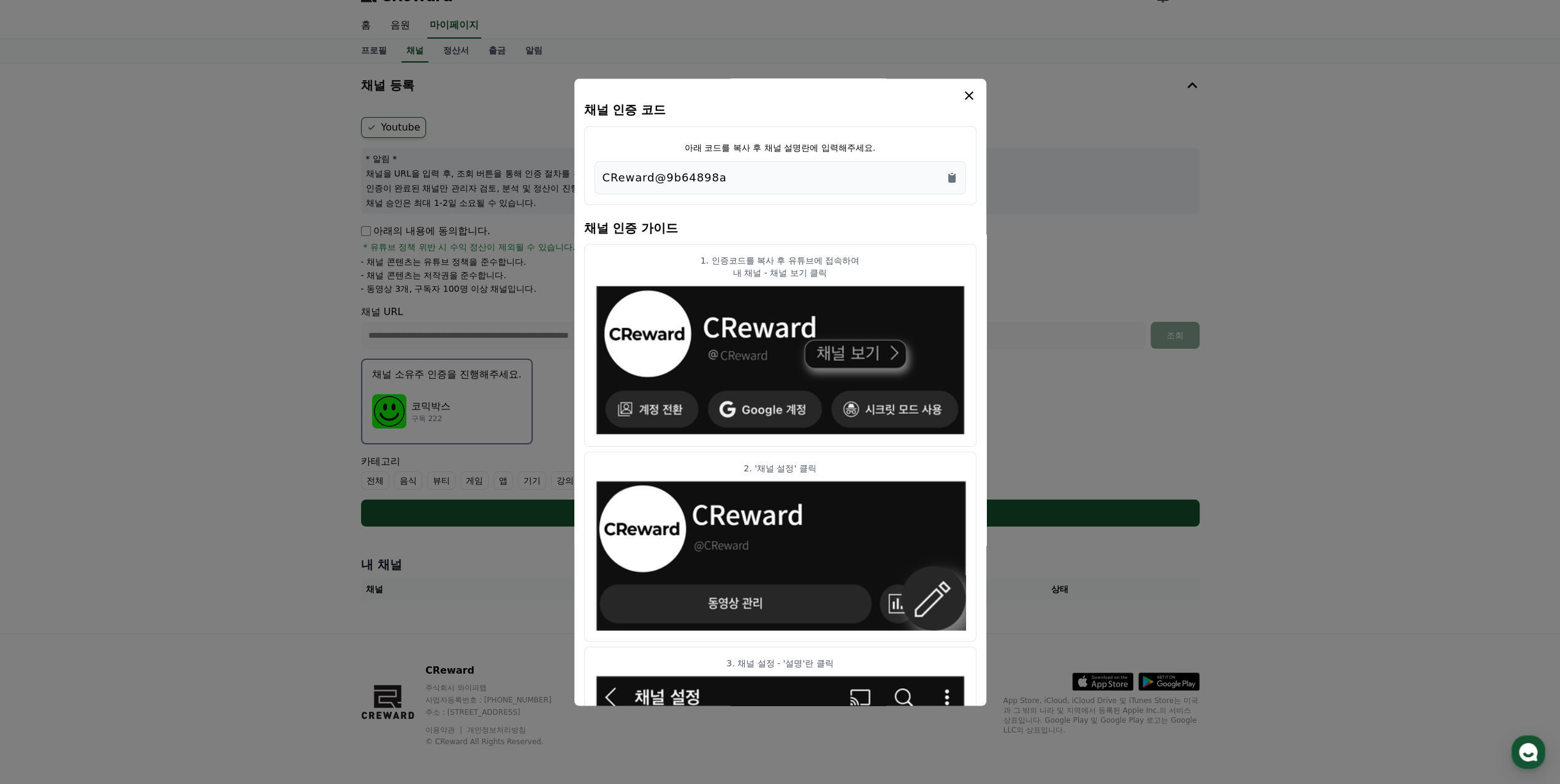
click at [810, 256] on p "1. 인증코드를 복사 후 유튜브에 접속하여" at bounding box center [781, 260] width 372 height 12
click at [799, 270] on p "내 채널 - 채널 보기 클릭" at bounding box center [781, 272] width 372 height 12
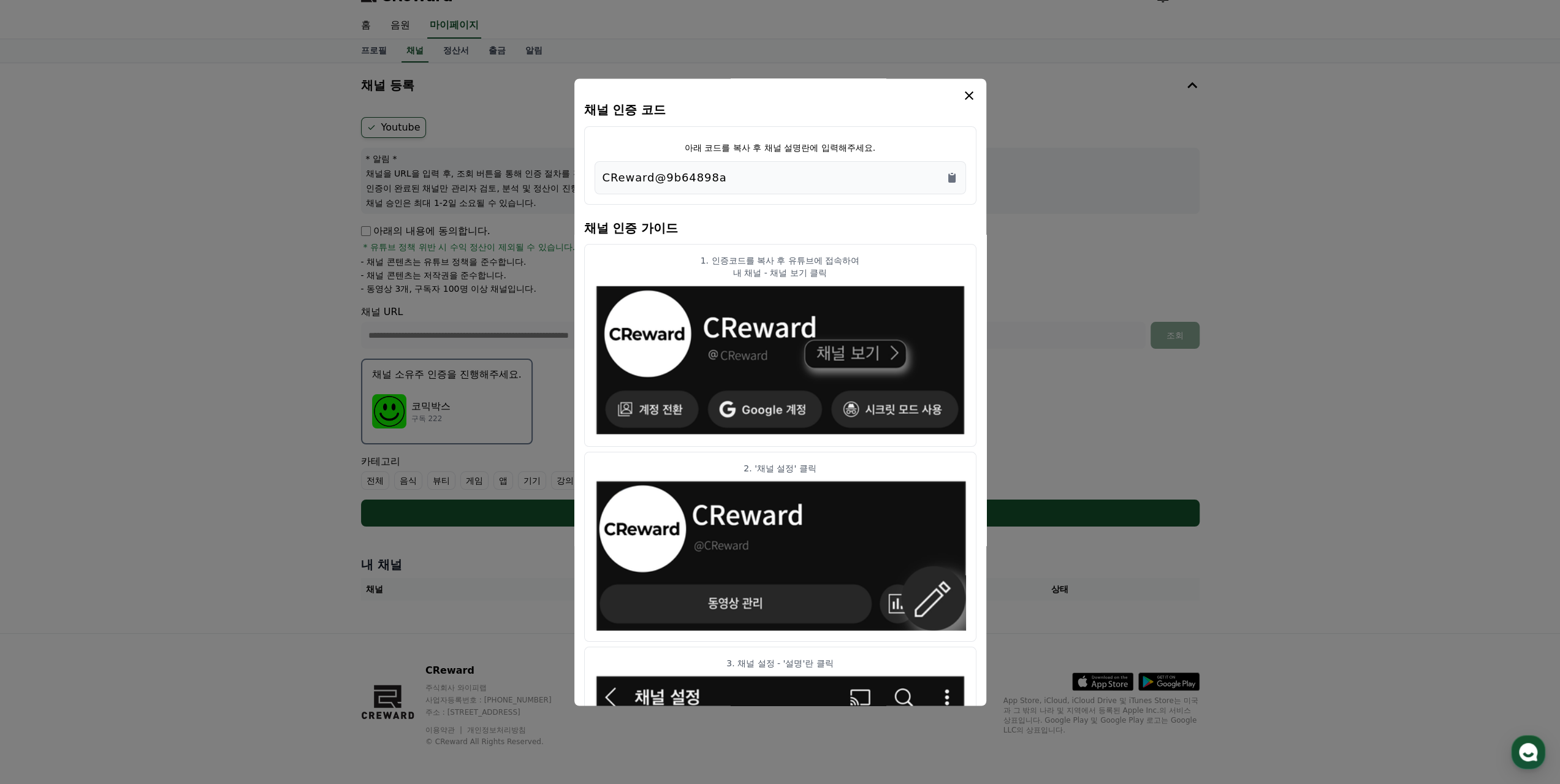
click at [799, 270] on p "내 채널 - 채널 보기 클릭" at bounding box center [781, 272] width 372 height 12
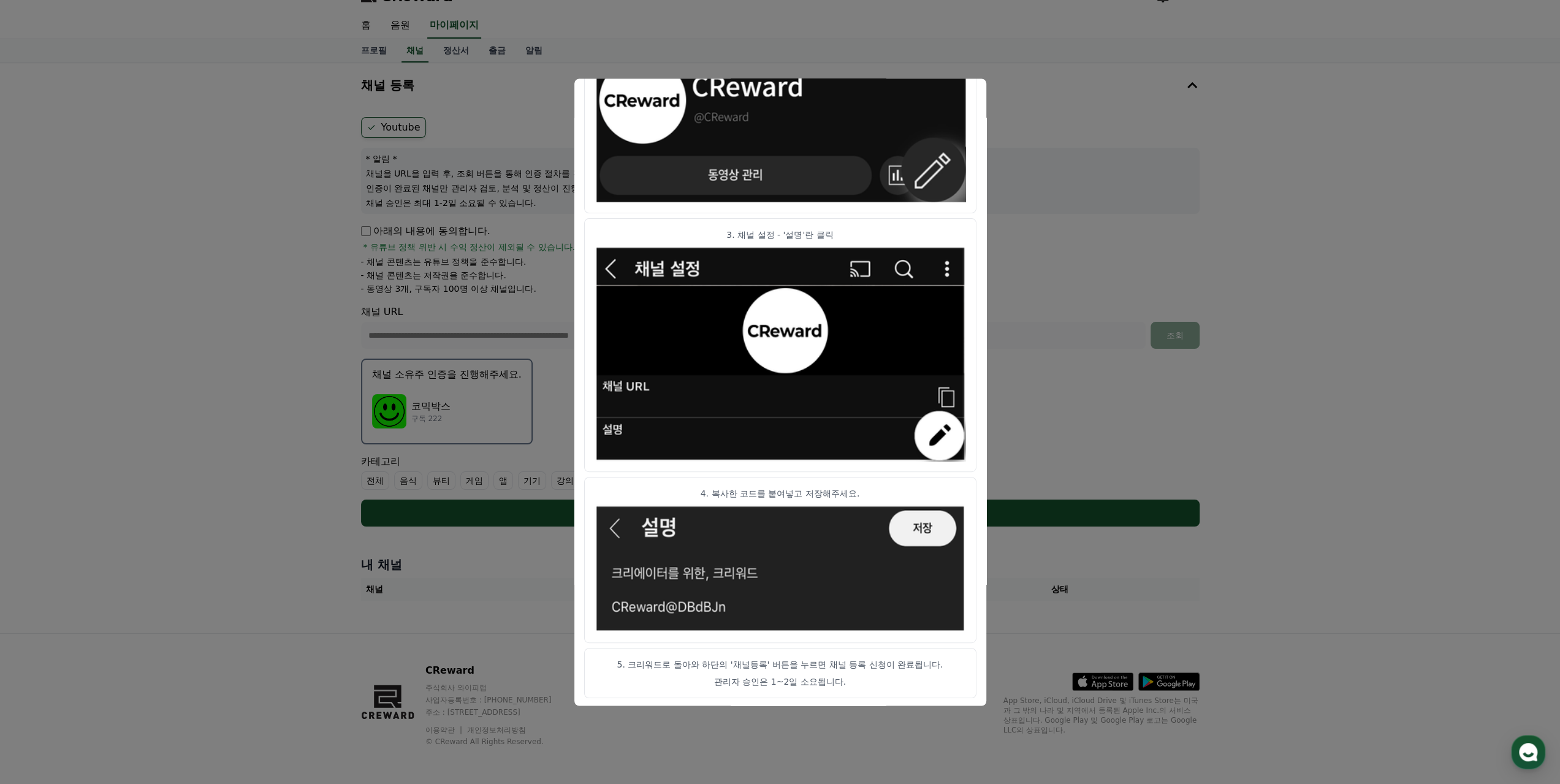
scroll to position [0, 0]
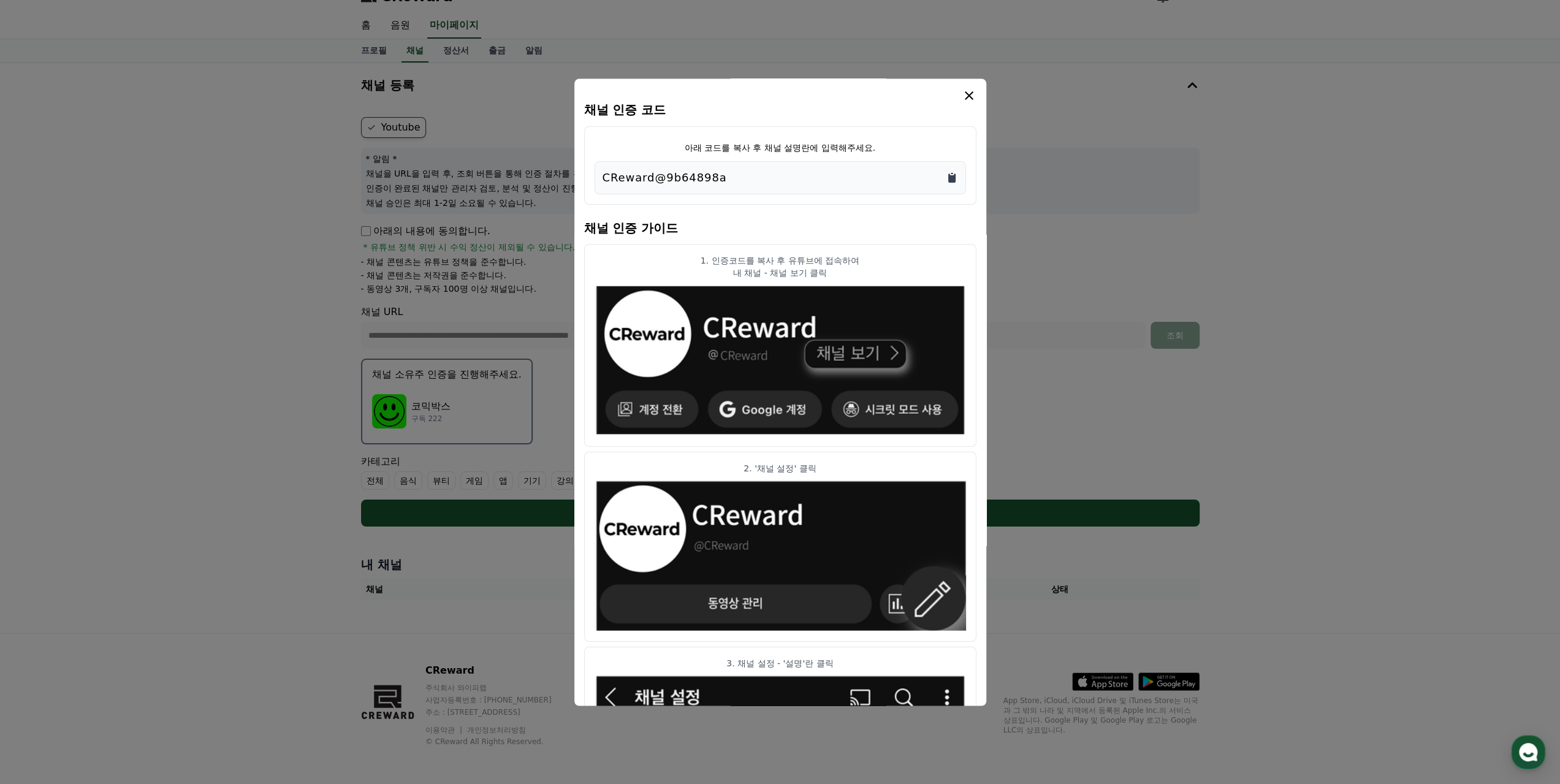
click at [956, 178] on icon "Copy to clipboard" at bounding box center [952, 177] width 12 height 12
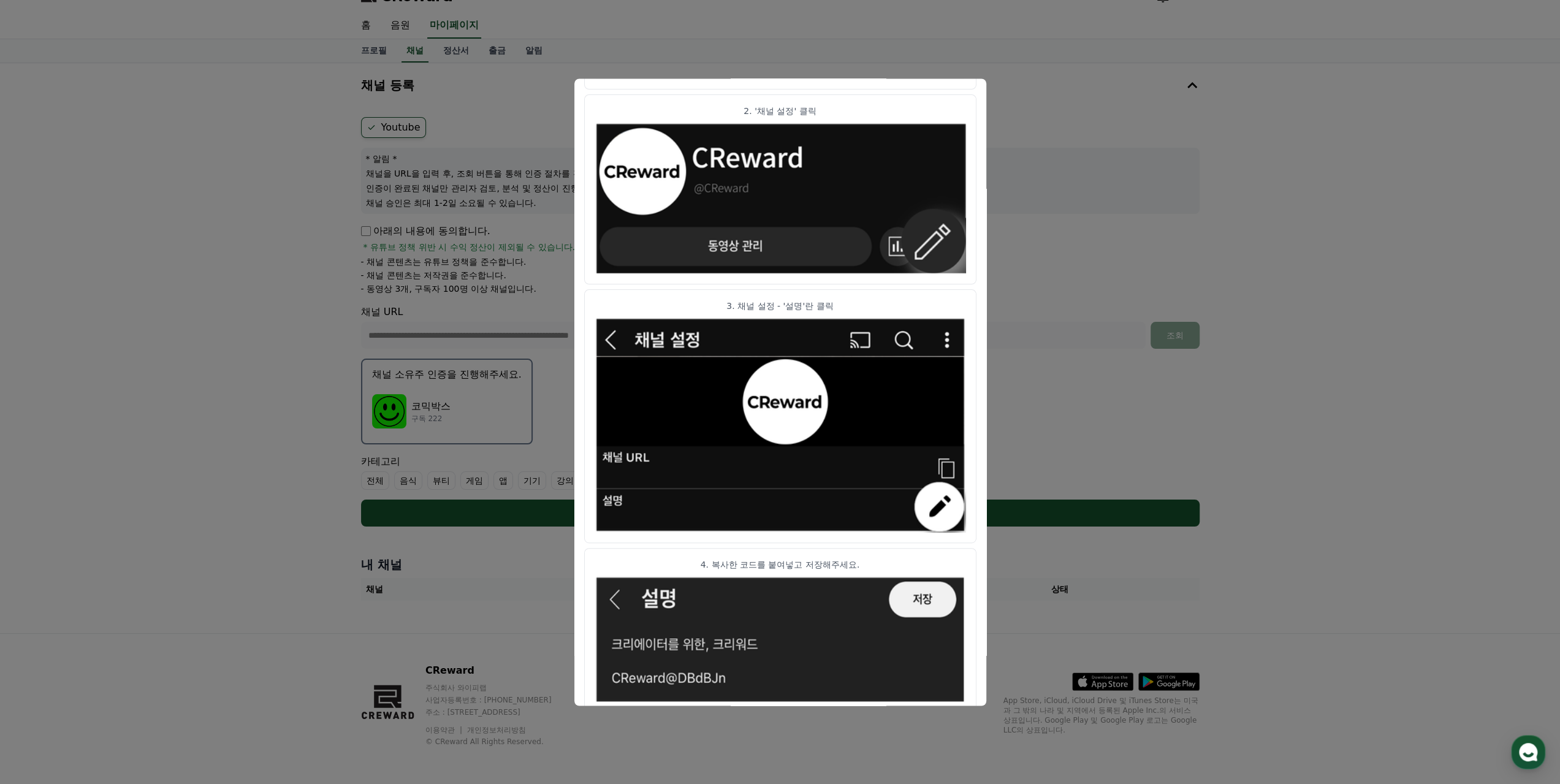
scroll to position [429, 0]
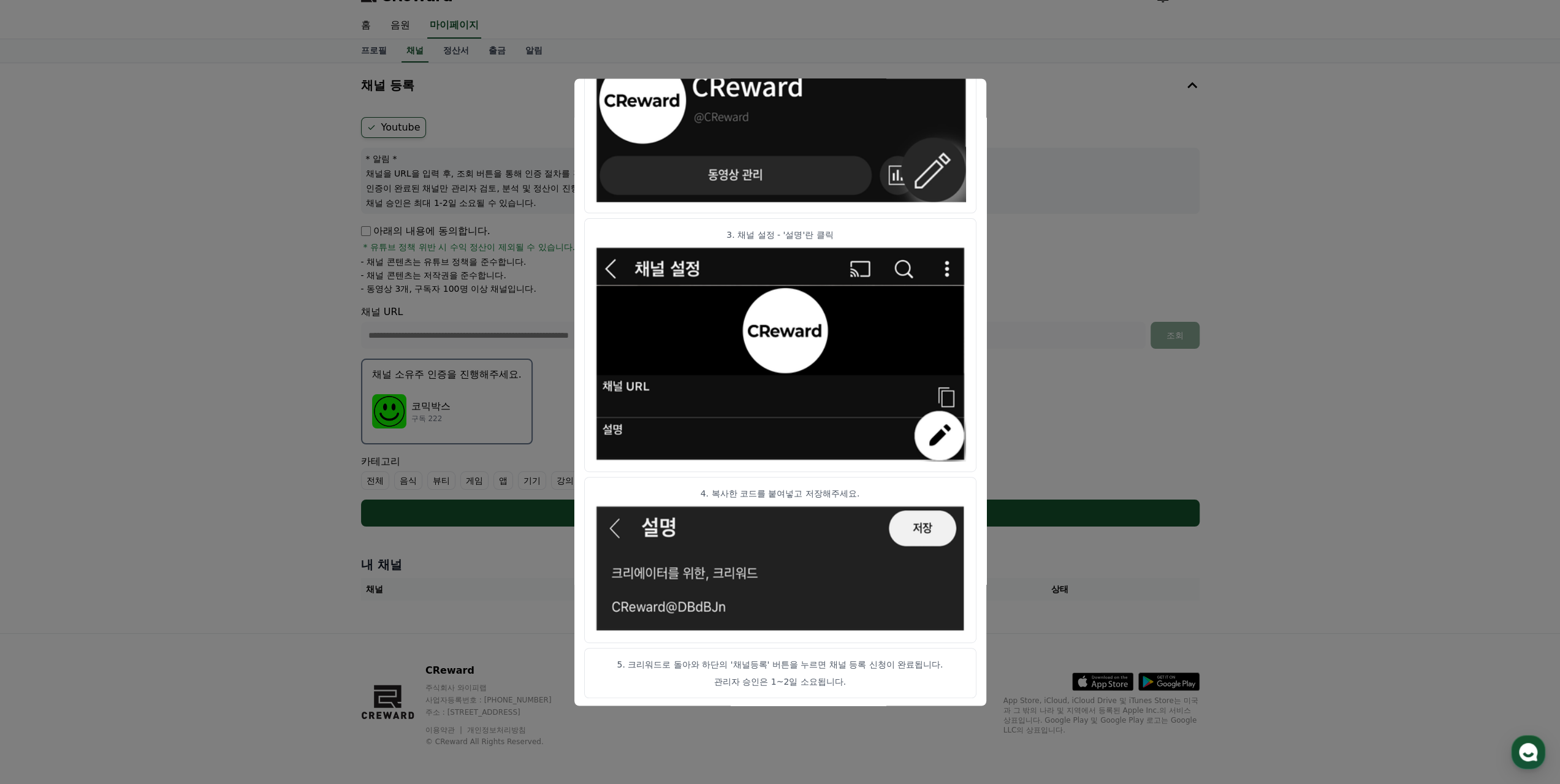
drag, startPoint x: 888, startPoint y: 681, endPoint x: 840, endPoint y: 671, distance: 49.0
click at [939, 677] on article "5. 크리워드로 돌아와 하단의 '채널등록' 버튼을 누르면 채널 등록 신청이 완료됩니다. 관리자 승인은 1~2일 소요됩니다." at bounding box center [780, 672] width 392 height 50
click at [833, 670] on article "5. 크리워드로 돌아와 하단의 '채널등록' 버튼을 누르면 채널 등록 신청이 완료됩니다. 관리자 승인은 1~2일 소요됩니다." at bounding box center [780, 672] width 392 height 50
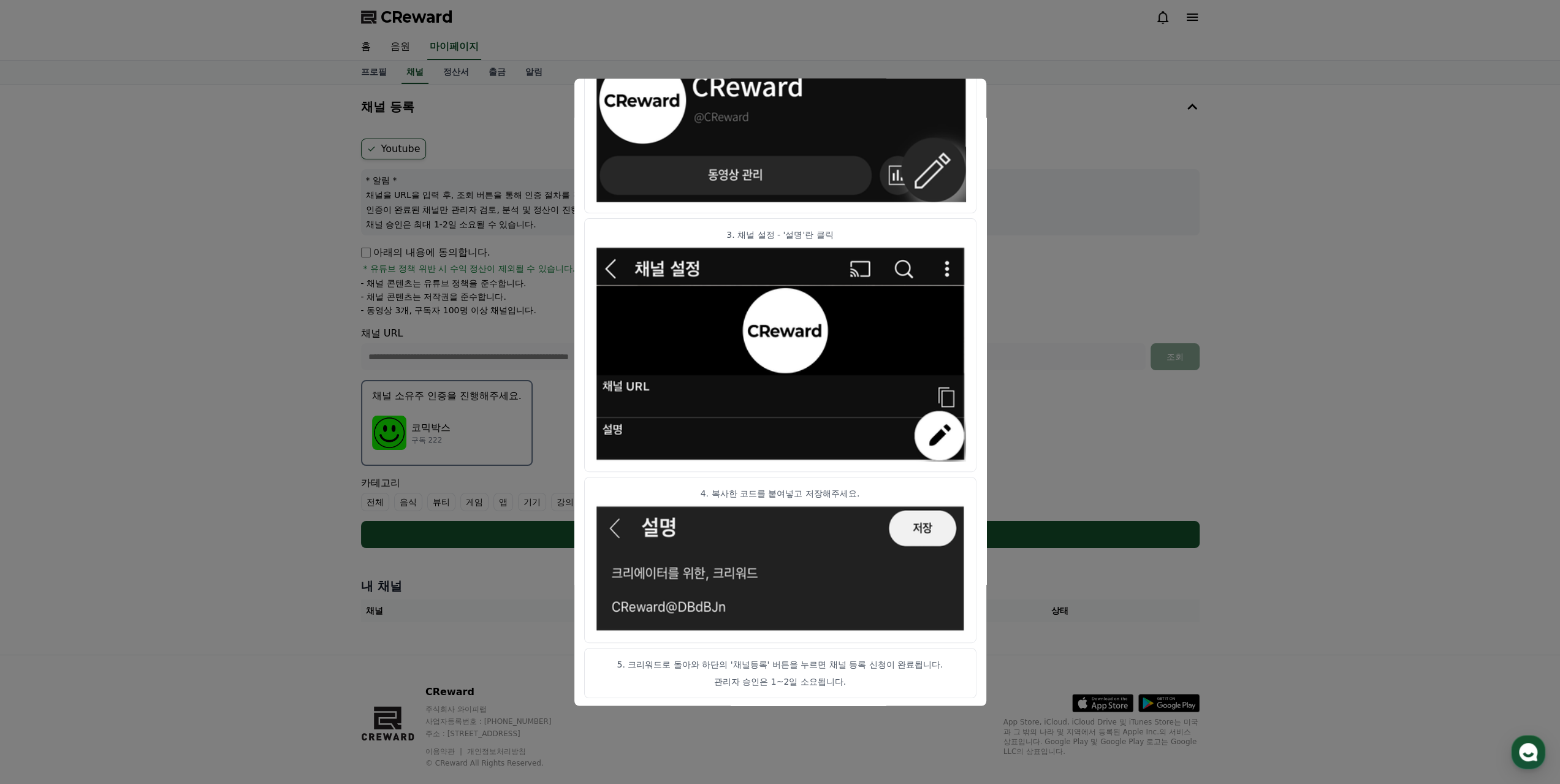
scroll to position [21, 0]
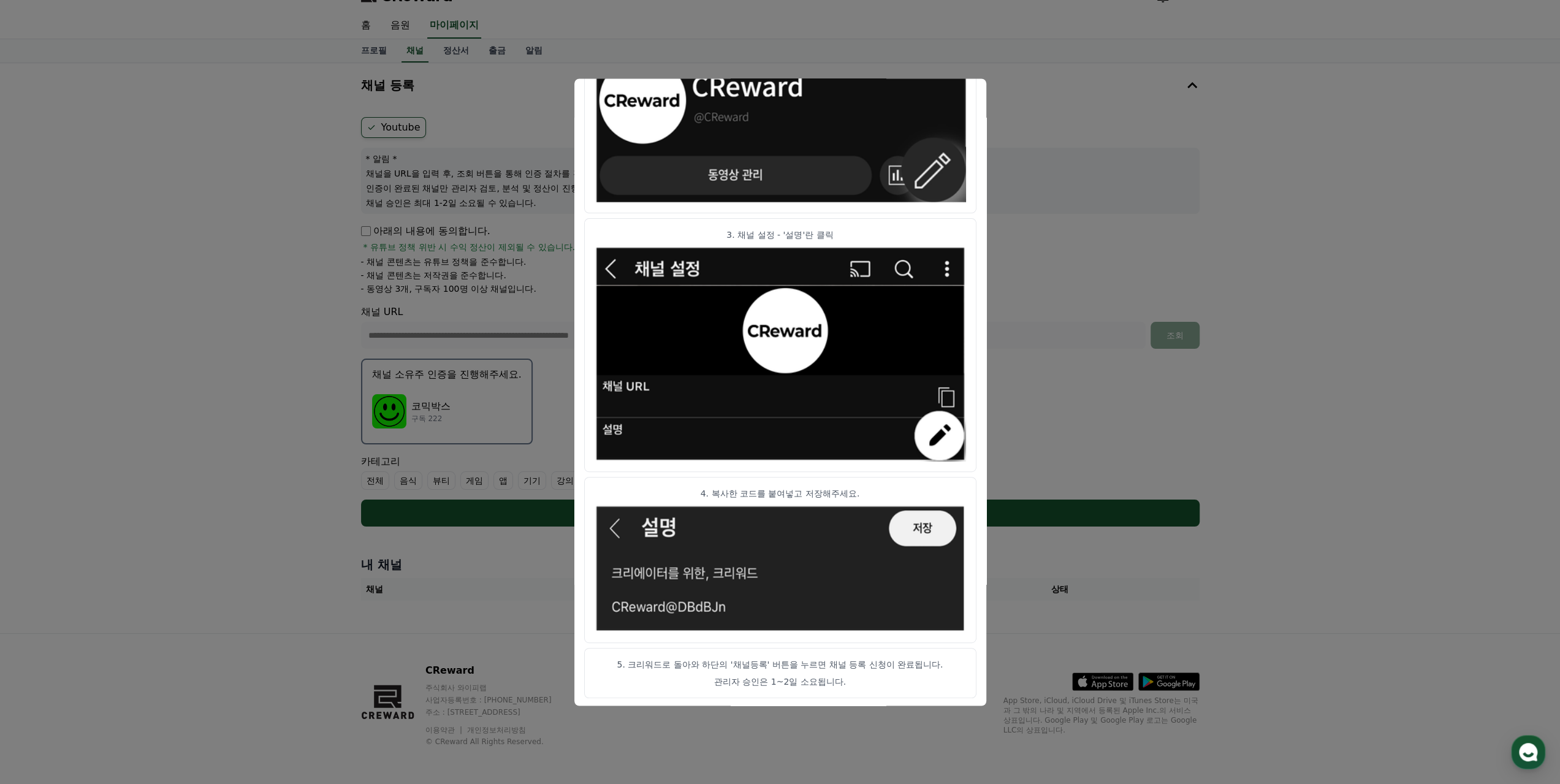
click at [776, 681] on p "관리자 승인은 1~2일 소요됩니다." at bounding box center [781, 681] width 372 height 12
drag, startPoint x: 776, startPoint y: 681, endPoint x: 961, endPoint y: 384, distance: 349.9
click at [777, 676] on p "관리자 승인은 1~2일 소요됩니다." at bounding box center [781, 681] width 372 height 12
click at [931, 528] on img "modal" at bounding box center [781, 569] width 372 height 128
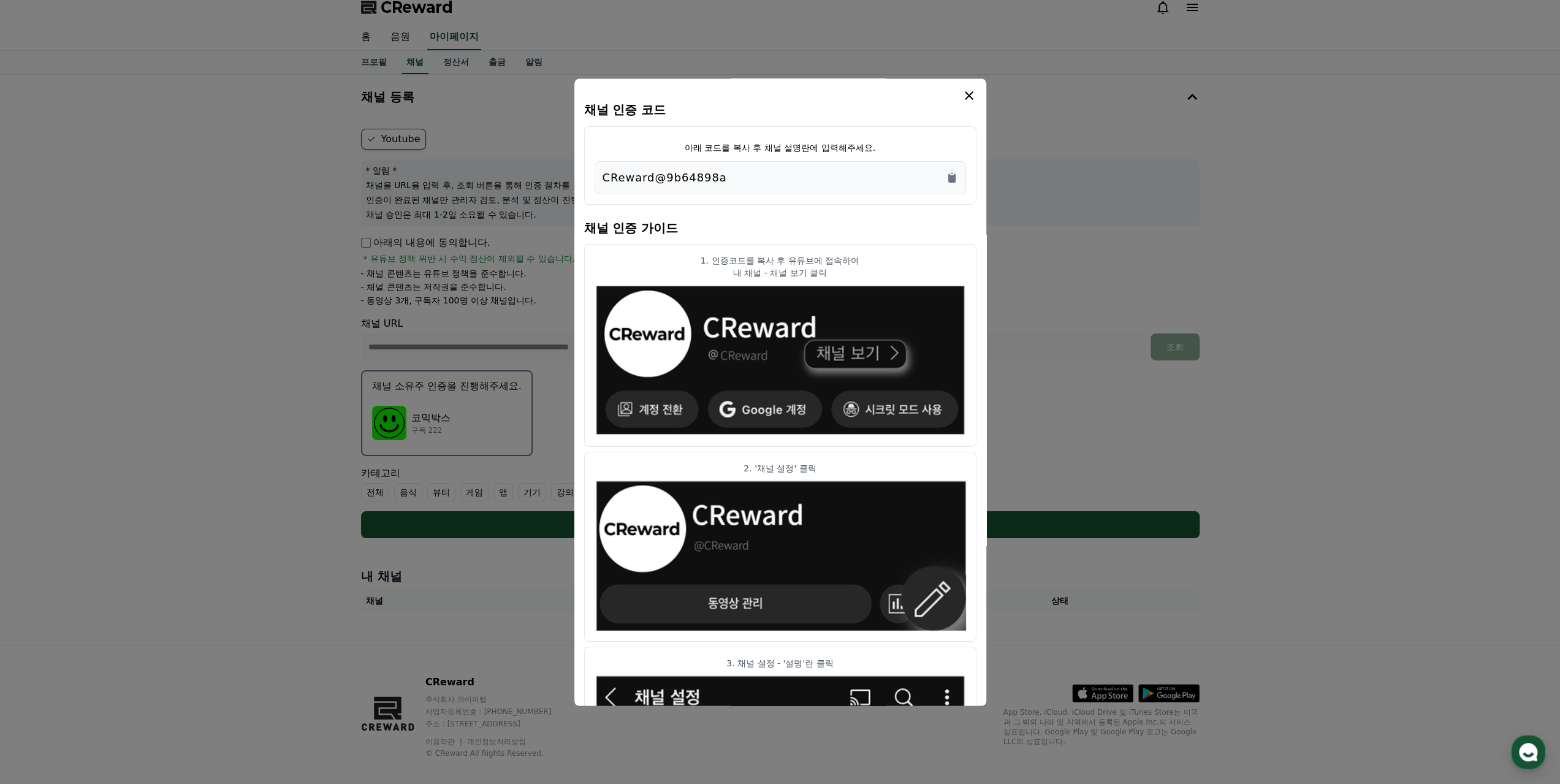
scroll to position [0, 0]
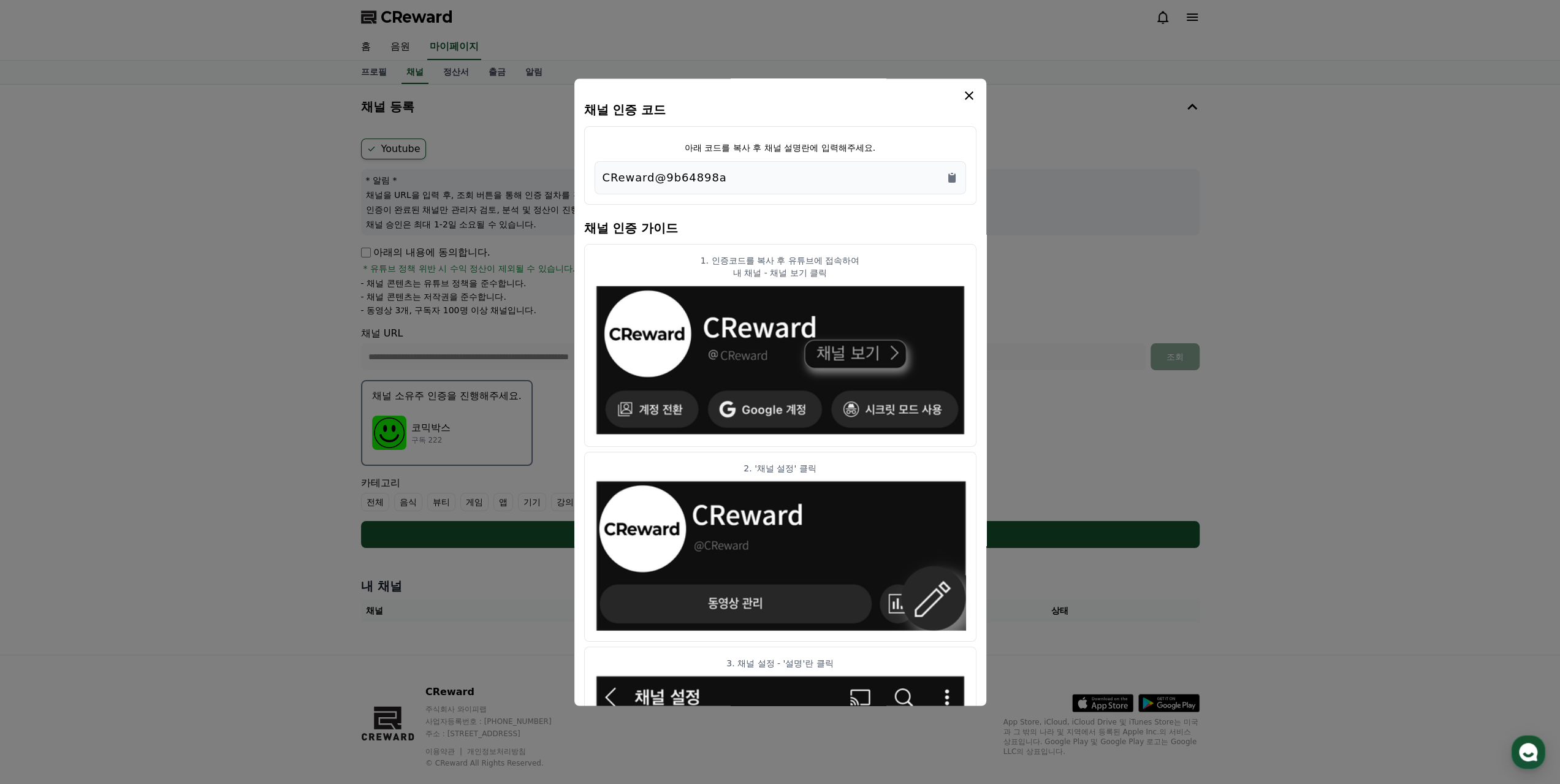
click at [974, 96] on icon "modal" at bounding box center [969, 95] width 15 height 15
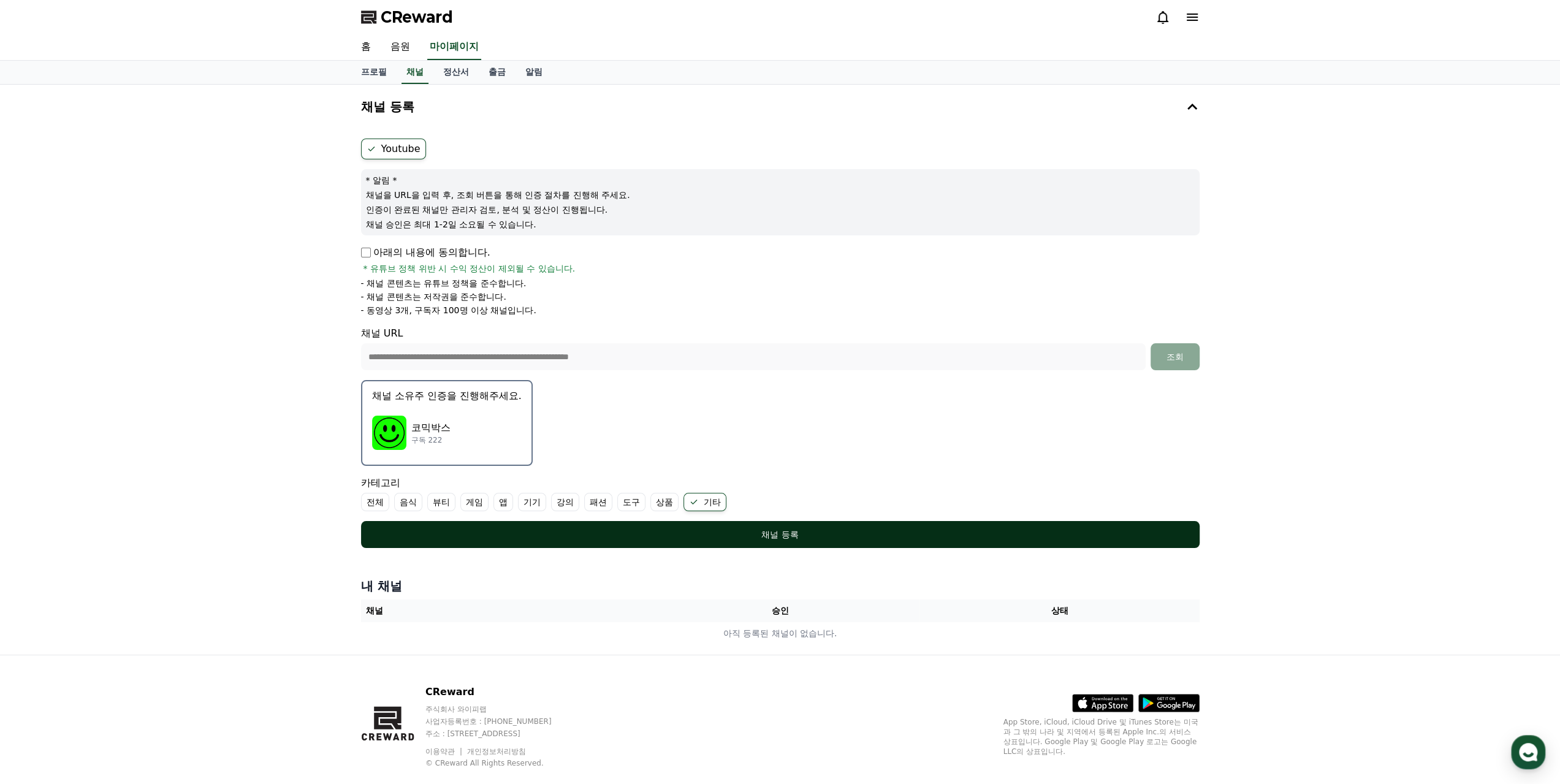
click at [823, 535] on div "채널 등록" at bounding box center [781, 534] width 790 height 12
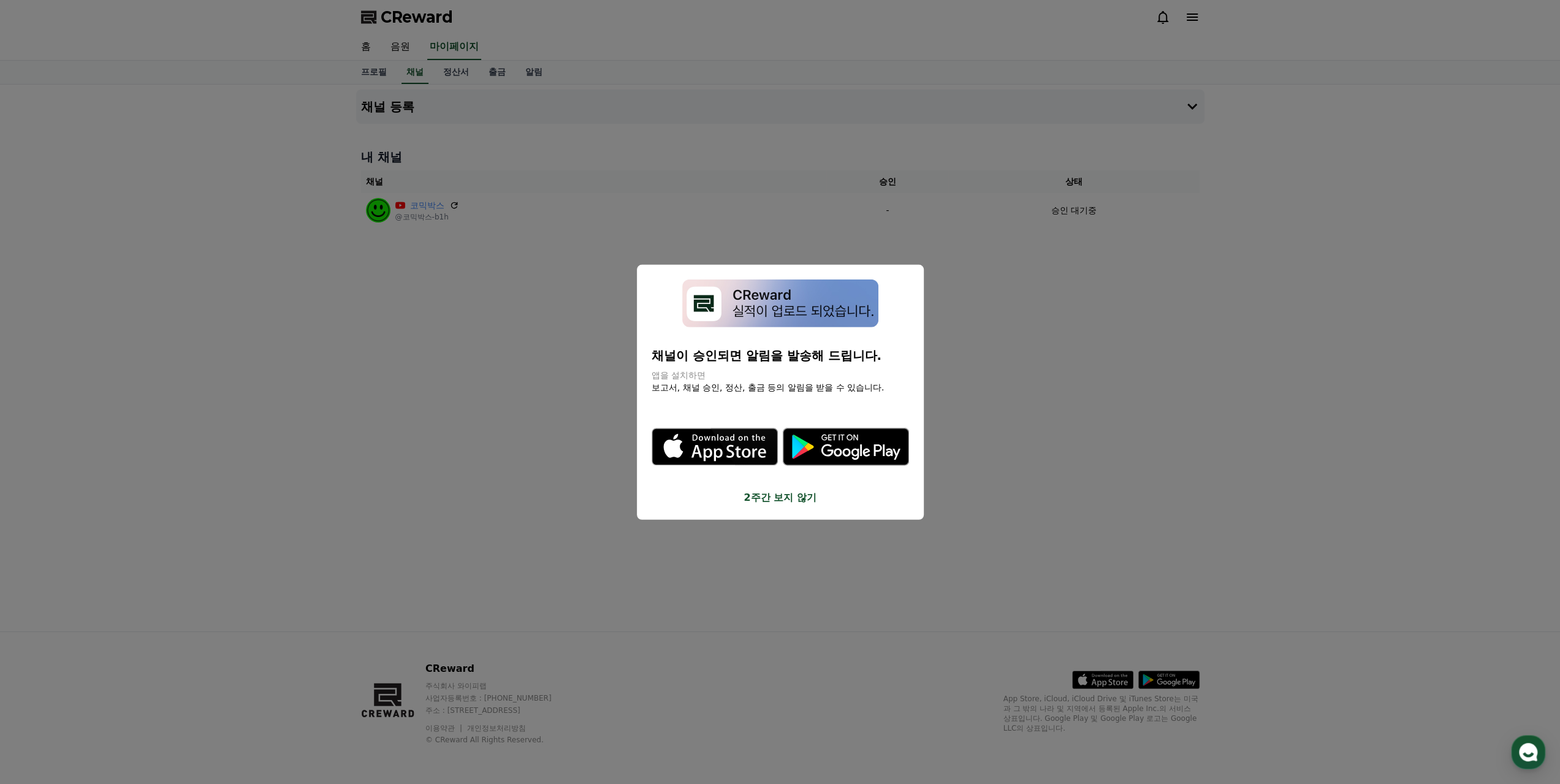
click at [970, 301] on button "close modal" at bounding box center [780, 392] width 1560 height 784
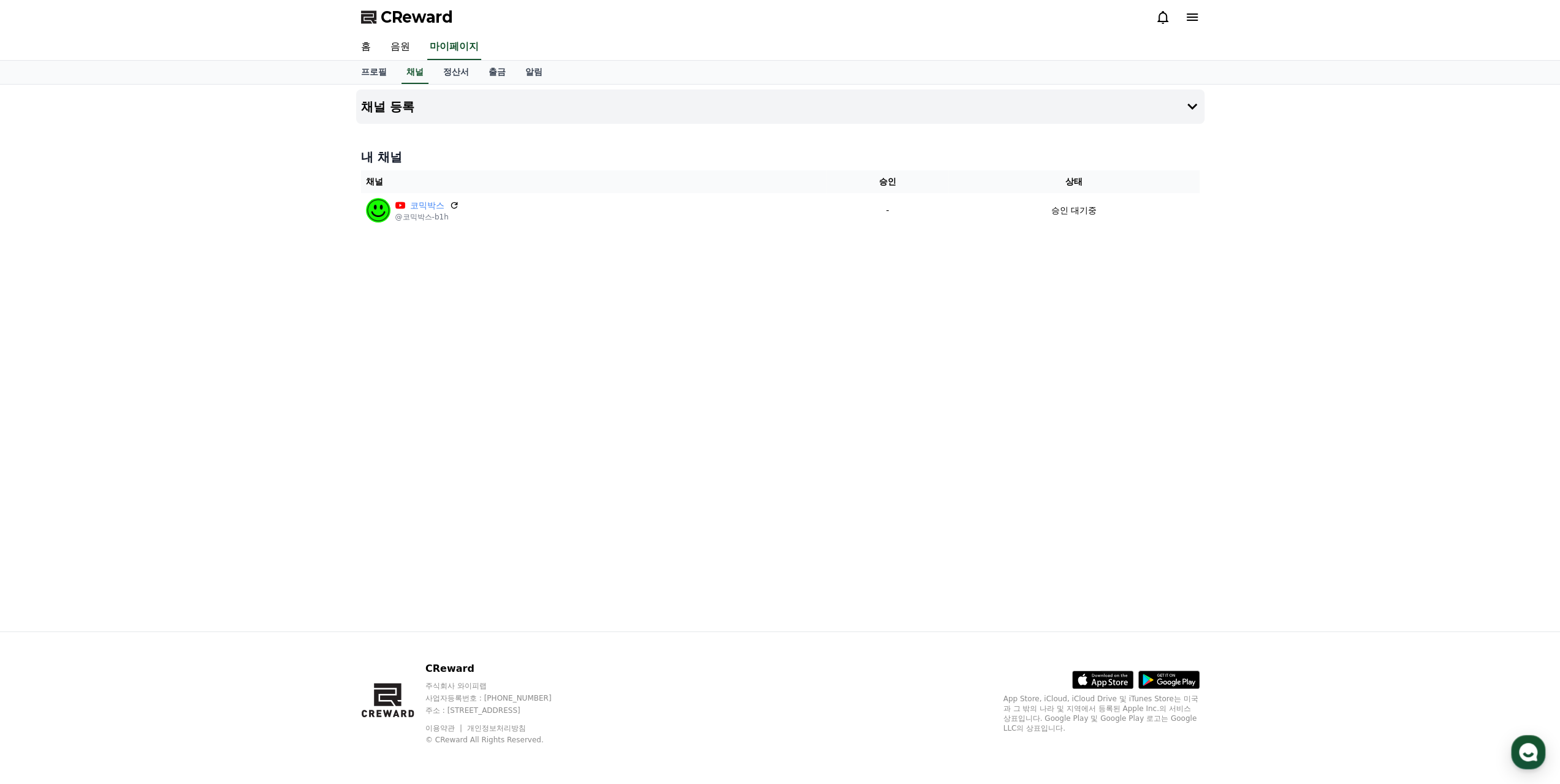
click at [658, 328] on div "채널 등록 내 채널 채널 승인 상태 코믹박스 @코믹박스-b1h - 승인 대기중" at bounding box center [780, 358] width 858 height 547
drag, startPoint x: 533, startPoint y: 229, endPoint x: 289, endPoint y: 125, distance: 265.2
click at [294, 128] on div "채널 등록 내 채널 채널 승인 상태 코믹박스 @코믹박스-b1h - 승인 대기중" at bounding box center [780, 358] width 1560 height 547
click at [633, 358] on div "채널 등록 내 채널 채널 승인 상태 코믹박스 @코믹박스-b1h - 승인 대기중" at bounding box center [780, 358] width 858 height 547
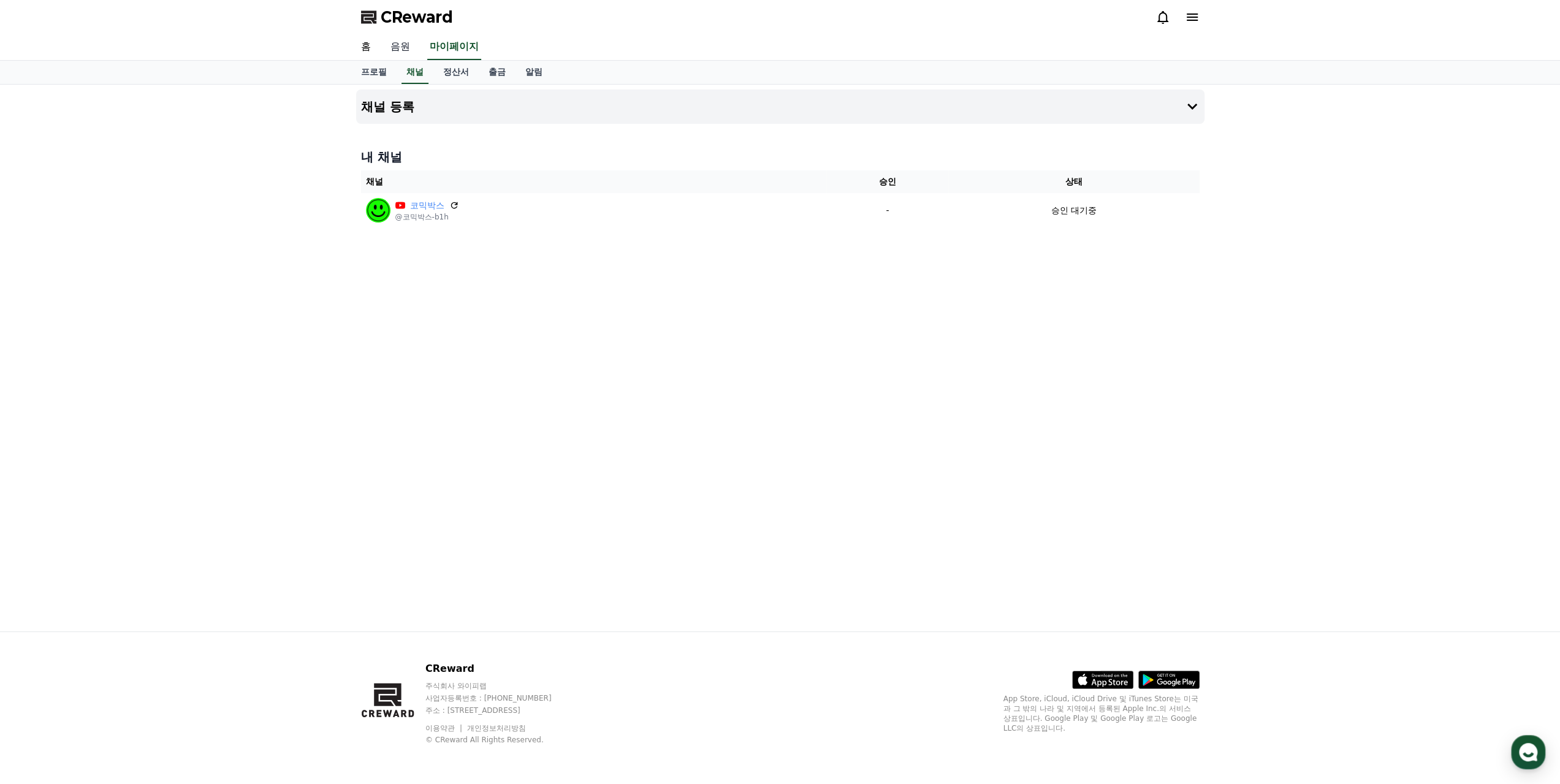
click at [395, 46] on link "음원" at bounding box center [401, 47] width 39 height 26
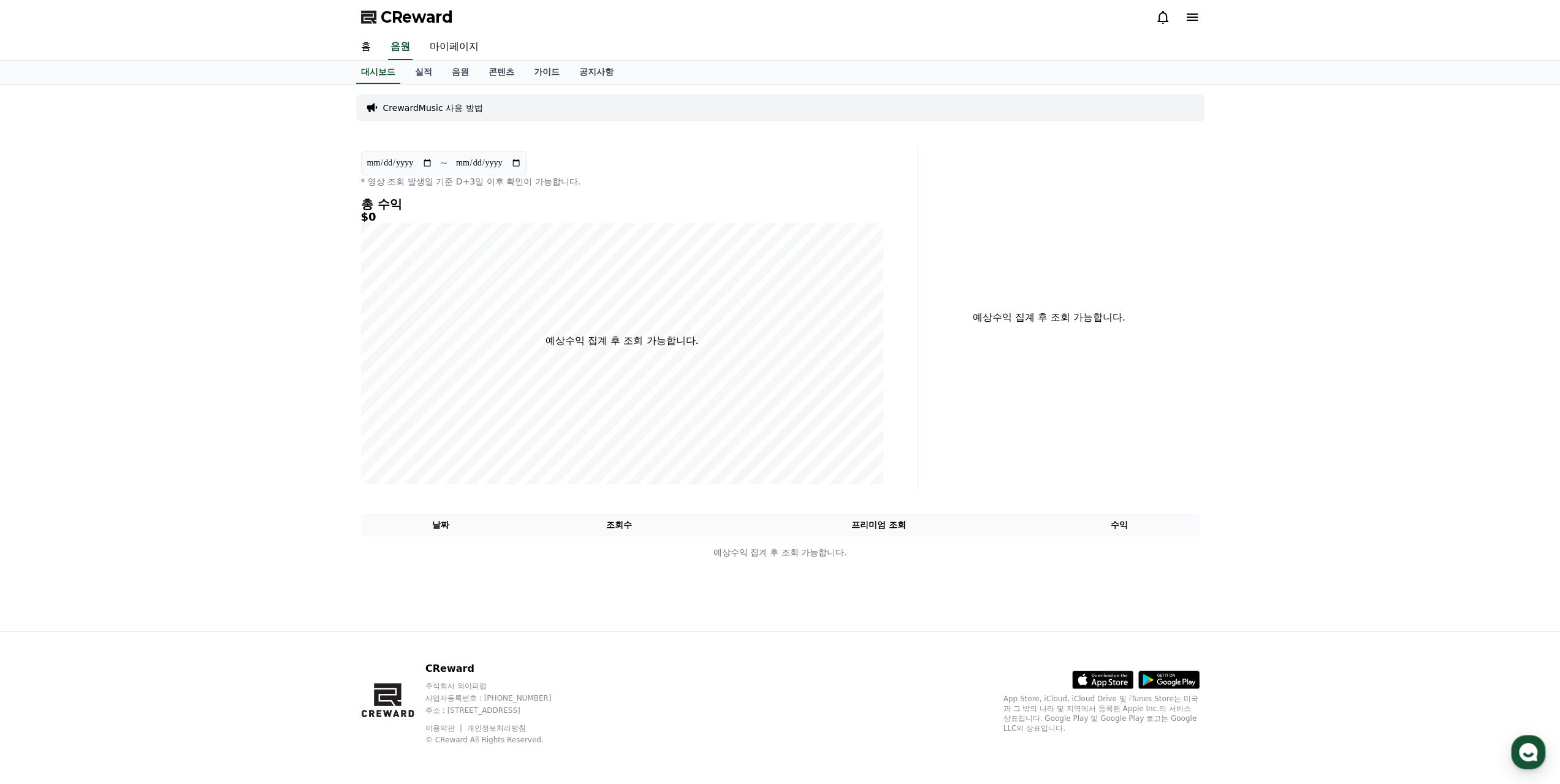
drag, startPoint x: 443, startPoint y: 525, endPoint x: 1161, endPoint y: 493, distance: 718.7
click at [1161, 493] on div "**********" at bounding box center [780, 358] width 858 height 547
click at [1161, 494] on div "**********" at bounding box center [780, 358] width 858 height 547
click at [423, 72] on link "실적" at bounding box center [424, 72] width 37 height 23
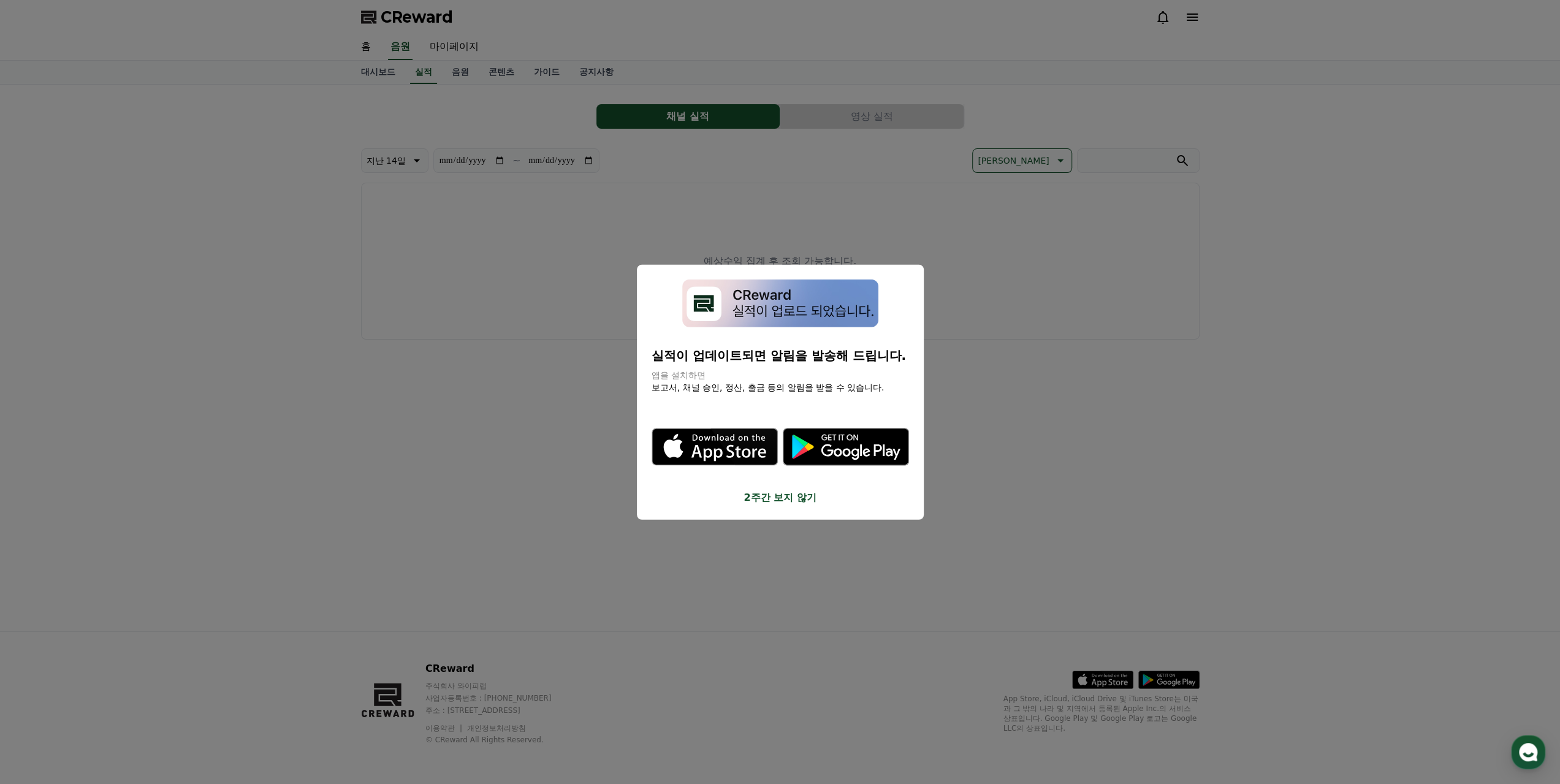
click at [458, 73] on button "close modal" at bounding box center [780, 392] width 1560 height 784
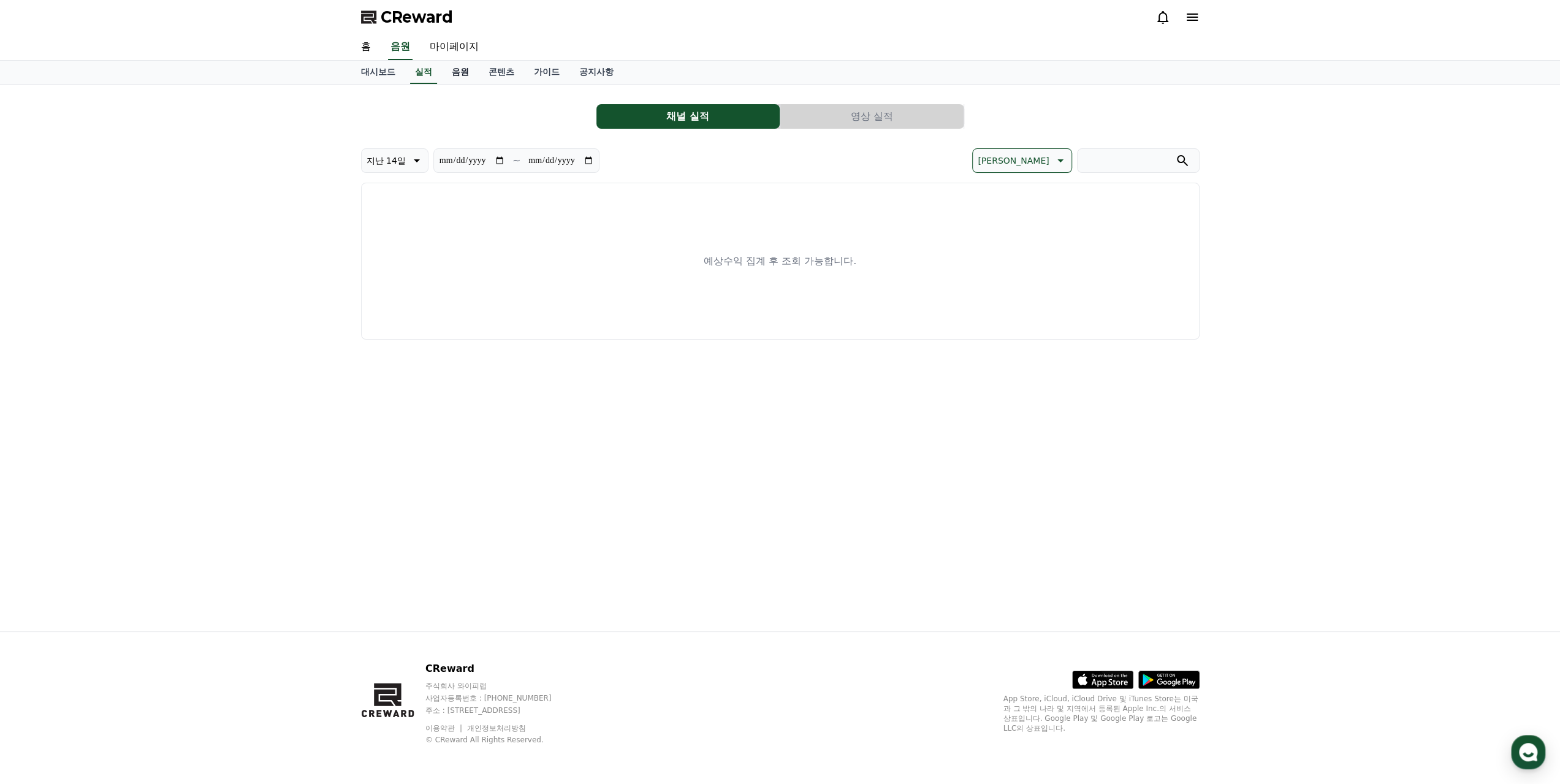
click at [450, 71] on link "음원" at bounding box center [460, 72] width 37 height 23
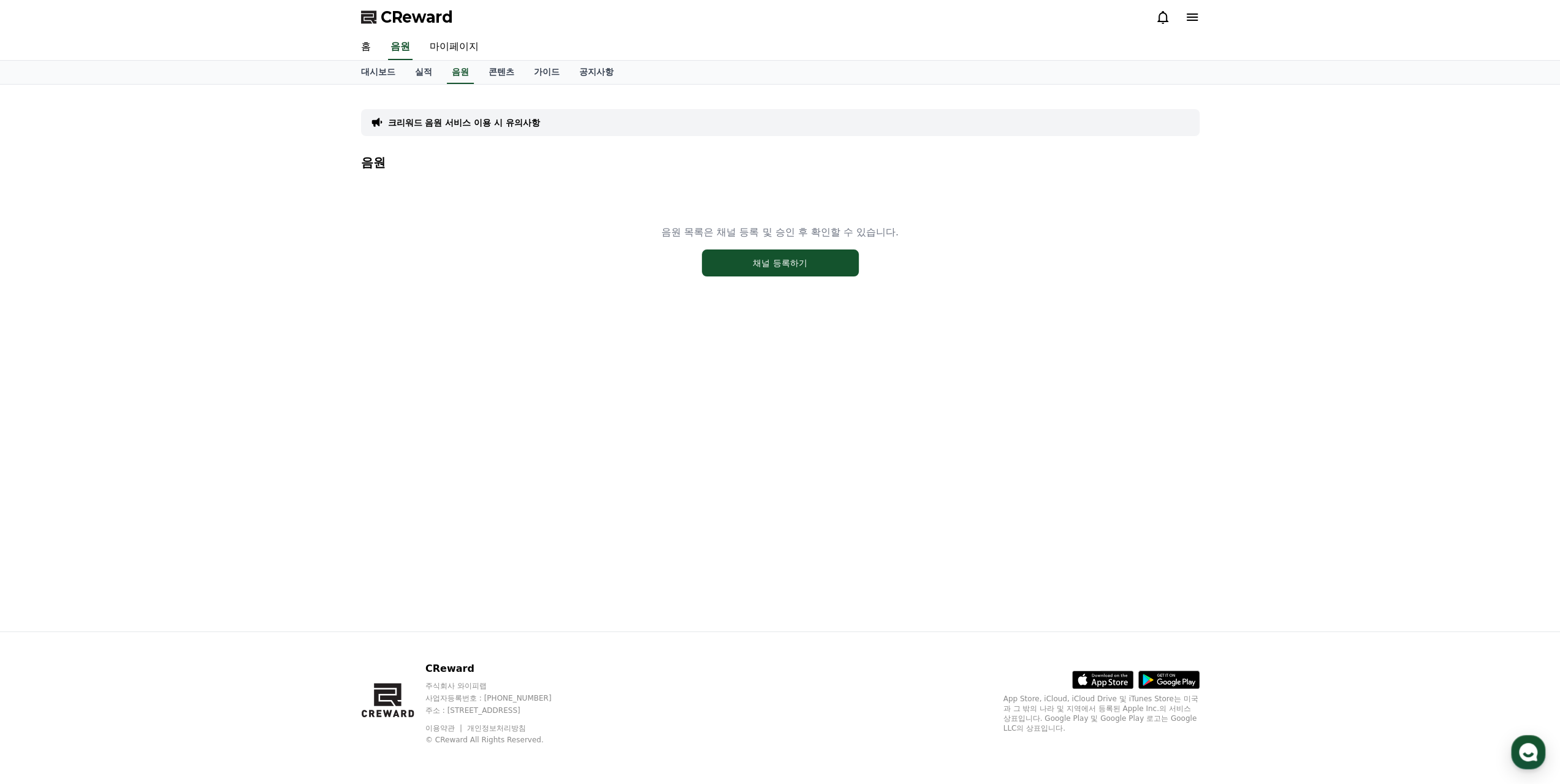
click at [681, 231] on p "음원 목록은 채널 등록 및 승인 후 확인할 수 있습니다." at bounding box center [780, 232] width 237 height 15
click at [682, 231] on p "음원 목록은 채널 등록 및 승인 후 확인할 수 있습니다." at bounding box center [780, 232] width 237 height 15
click at [488, 61] on link "콘텐츠" at bounding box center [501, 72] width 45 height 23
click at [539, 68] on link "가이드" at bounding box center [547, 72] width 45 height 23
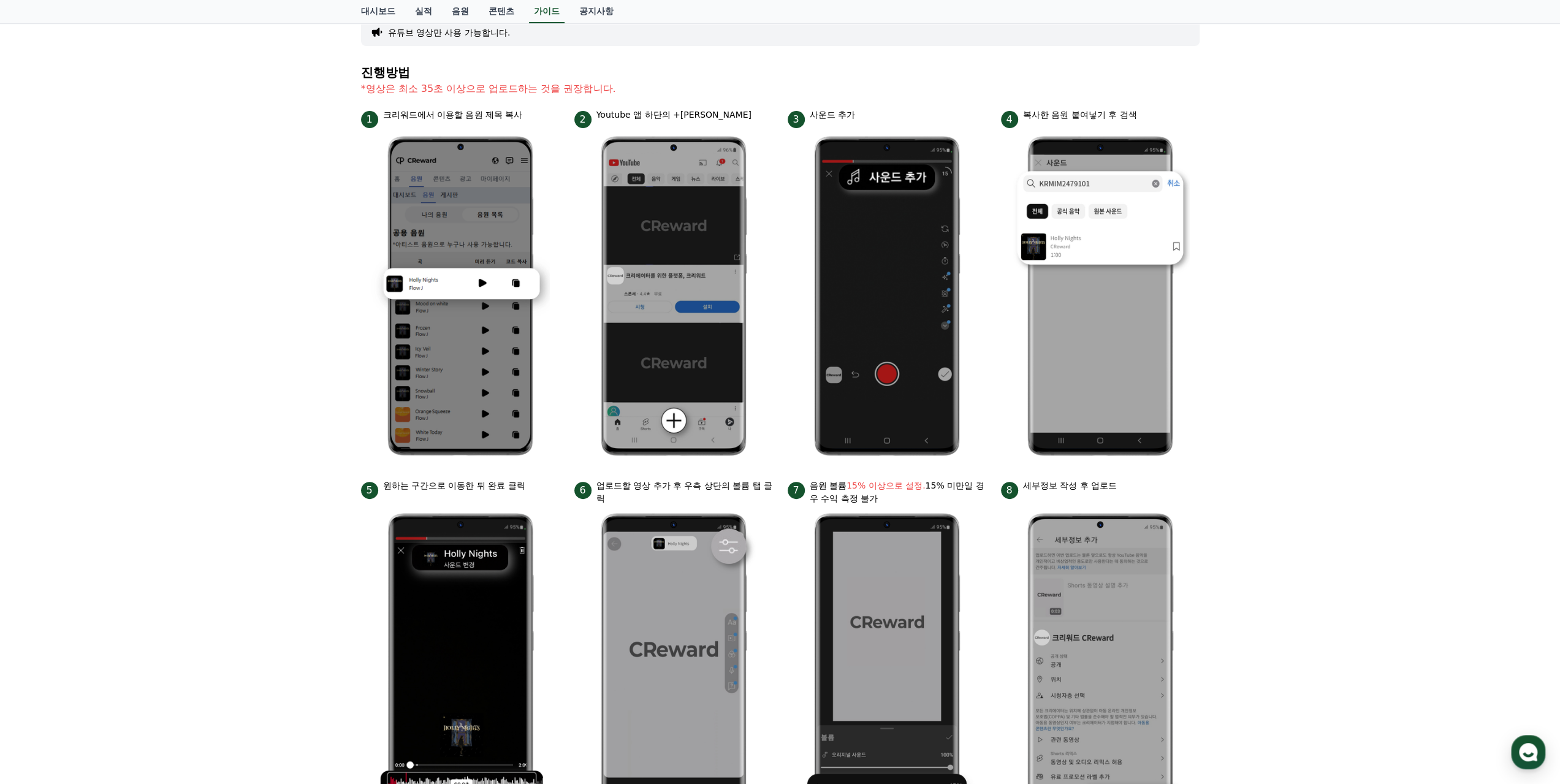
scroll to position [61, 0]
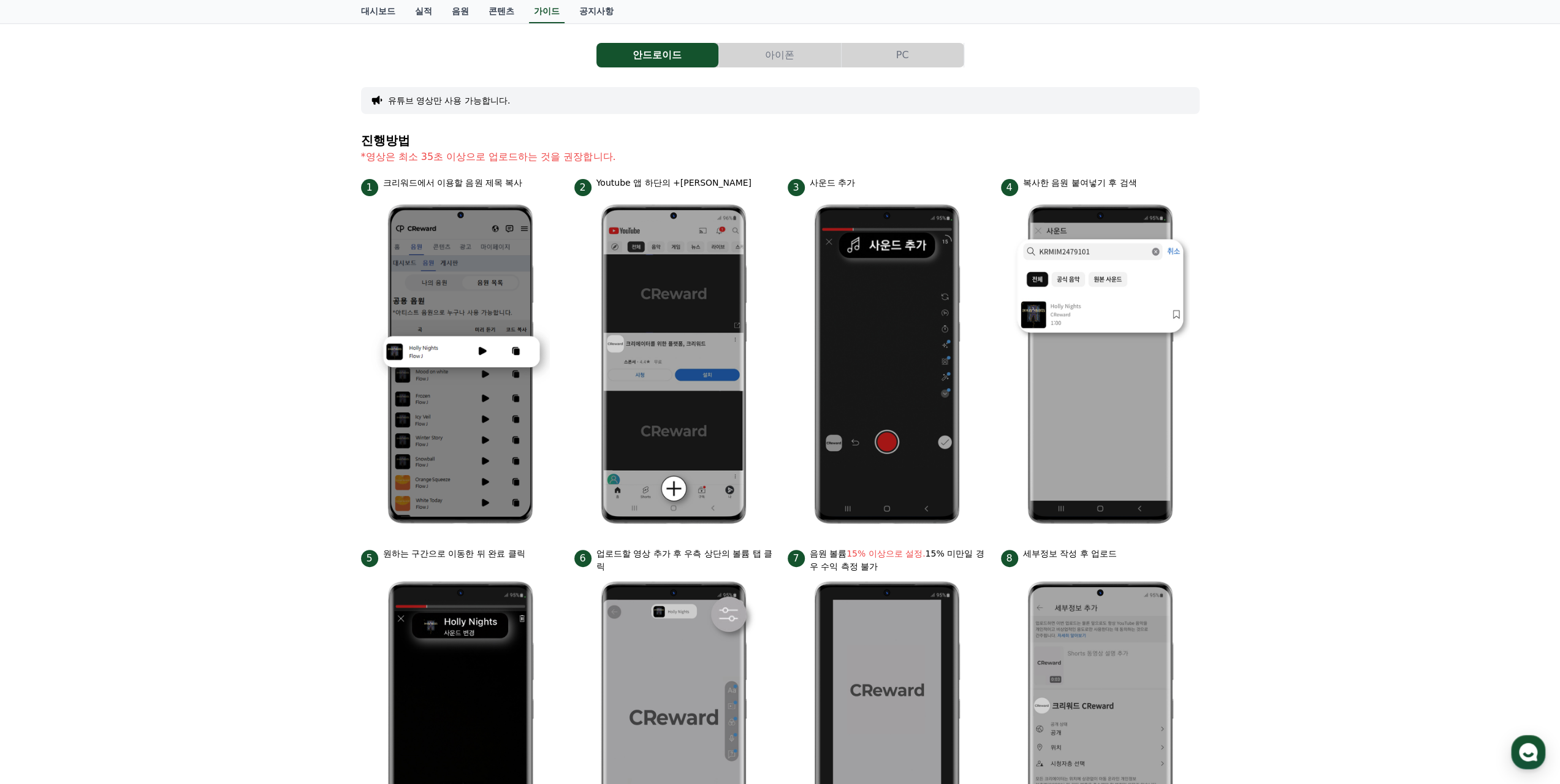
click at [440, 146] on section "진행방법 *영상은 최소 35초 이상으로 업로드하는 것을 권장합니다." at bounding box center [780, 155] width 838 height 43
drag, startPoint x: 440, startPoint y: 146, endPoint x: 440, endPoint y: 172, distance: 26.0
click at [440, 158] on section "진행방법 *영상은 최소 35초 이상으로 업로드하는 것을 권장합니다." at bounding box center [780, 155] width 838 height 43
click at [436, 164] on p "*영상은 최소 35초 이상으로 업로드하는 것을 권장합니다." at bounding box center [780, 156] width 838 height 15
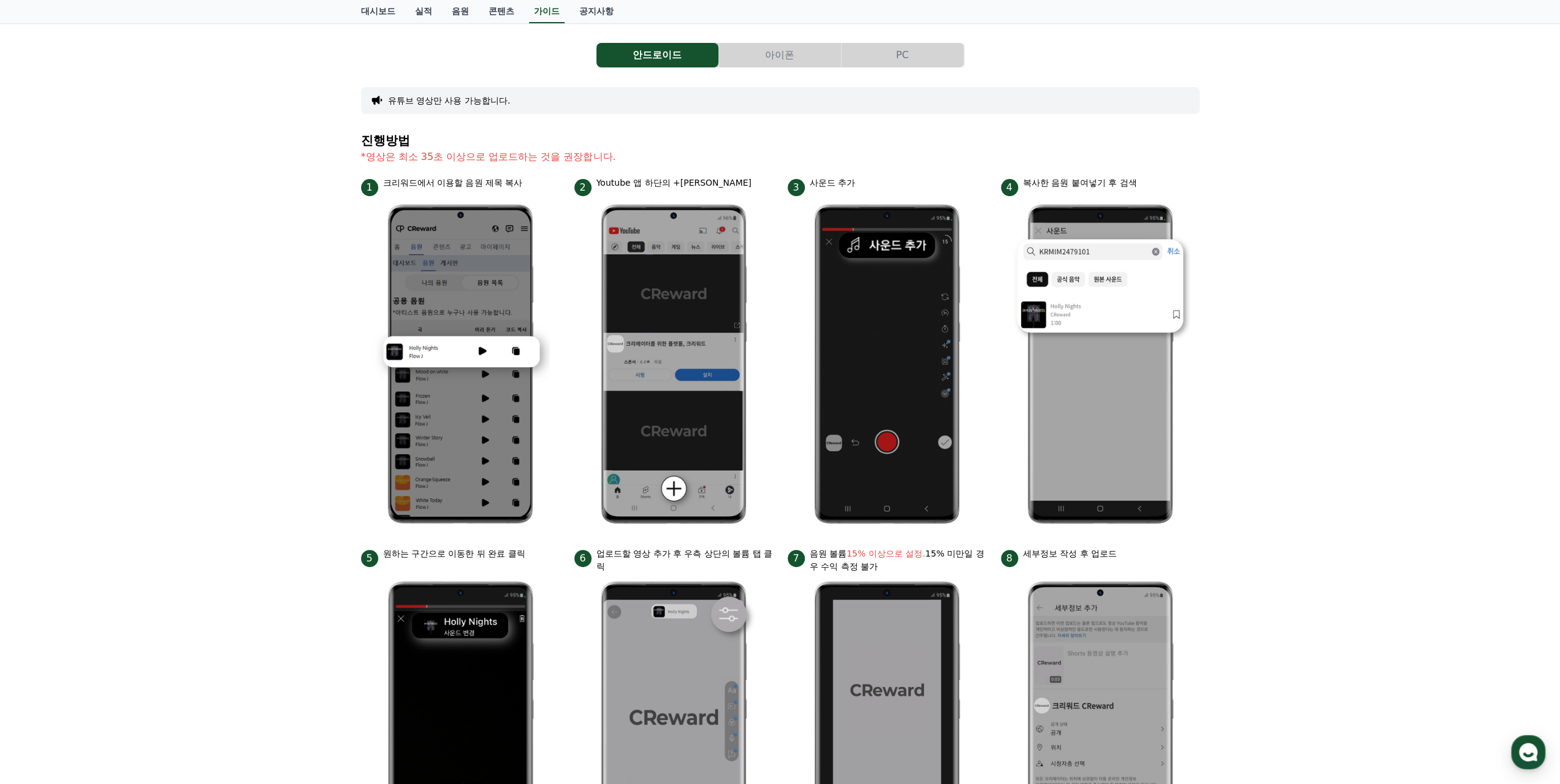
click at [429, 185] on p "크리워드에서 이용할 음원 제목 복사" at bounding box center [453, 183] width 140 height 13
drag, startPoint x: 429, startPoint y: 185, endPoint x: 814, endPoint y: 179, distance: 385.0
click at [441, 184] on p "크리워드에서 이용할 음원 제목 복사" at bounding box center [453, 183] width 140 height 13
click at [728, 189] on div "2 Youtube 앱 하단의 +[PERSON_NAME]" at bounding box center [674, 186] width 199 height 20
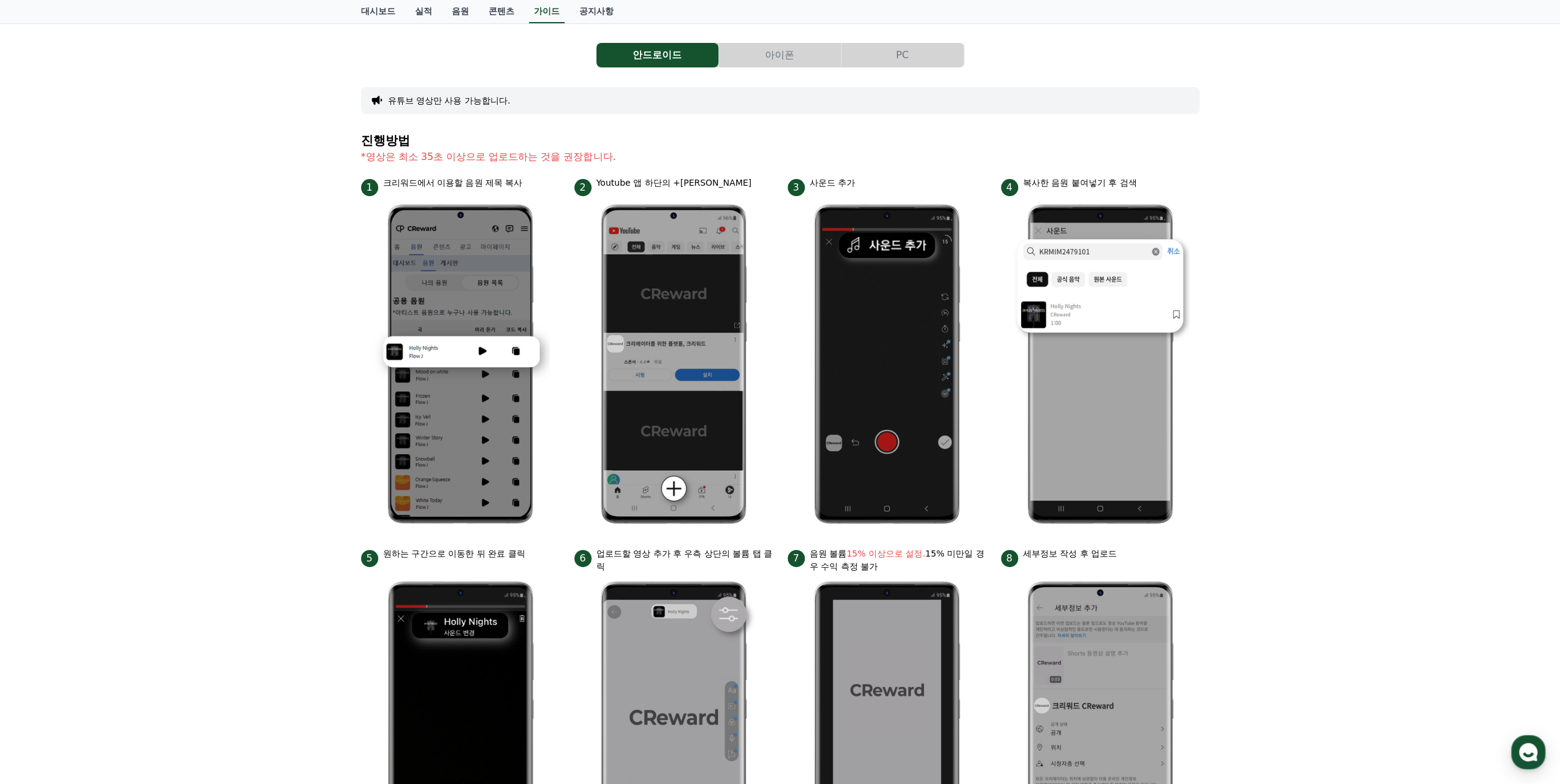
click at [728, 189] on div "2 Youtube 앱 하단의 +[PERSON_NAME]" at bounding box center [674, 186] width 199 height 20
click at [808, 167] on section "진행방법 *영상은 최소 35초 이상으로 업로드하는 것을 권장합니다." at bounding box center [780, 155] width 838 height 43
click at [812, 167] on section "진행방법 *영상은 최소 35초 이상으로 업로드하는 것을 권장합니다." at bounding box center [780, 155] width 838 height 43
click at [1095, 175] on section "진행방법 *영상은 최소 35초 이상으로 업로드하는 것을 권장합니다." at bounding box center [780, 155] width 838 height 43
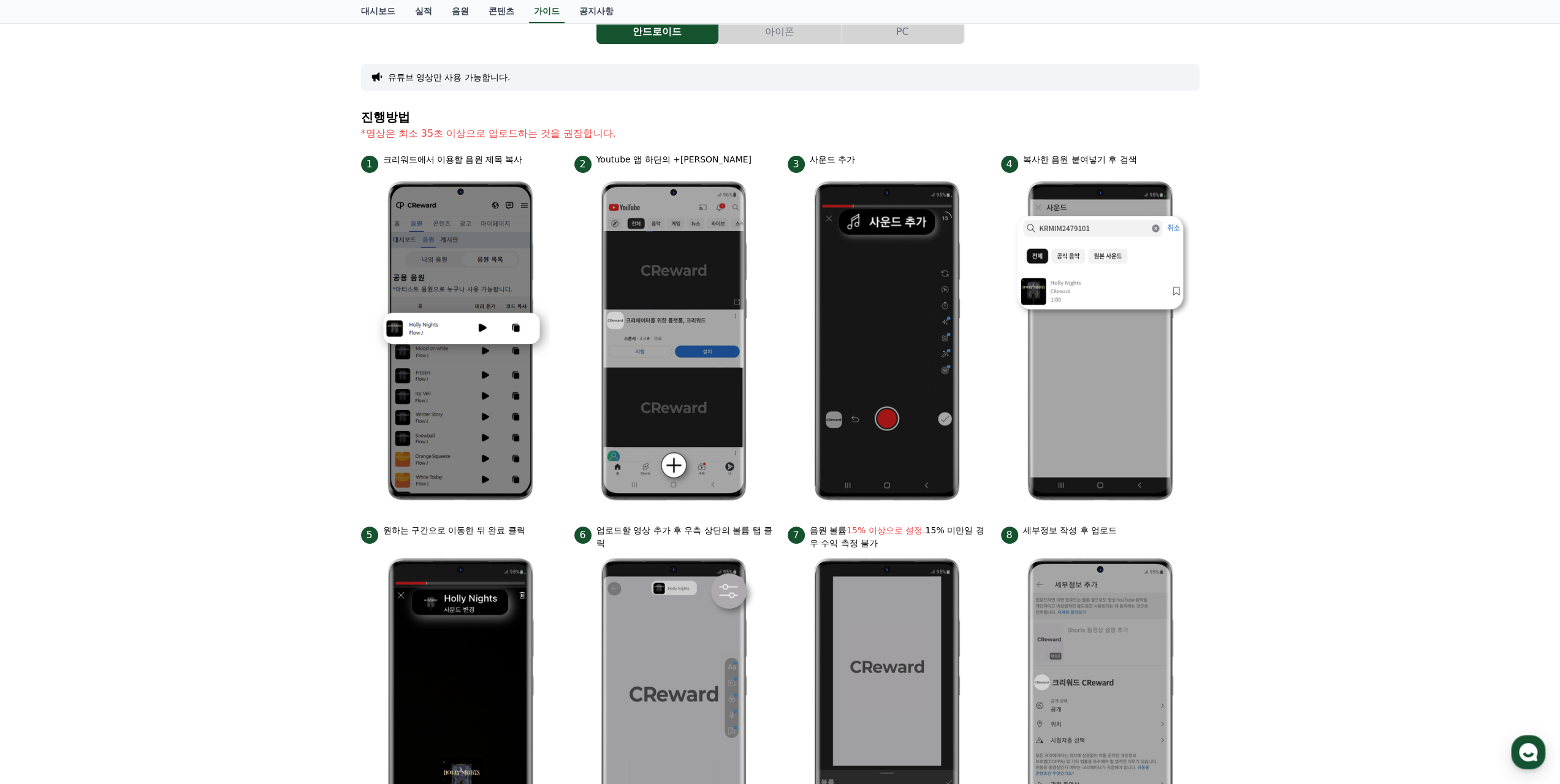
scroll to position [0, 0]
